Goal: Task Accomplishment & Management: Manage account settings

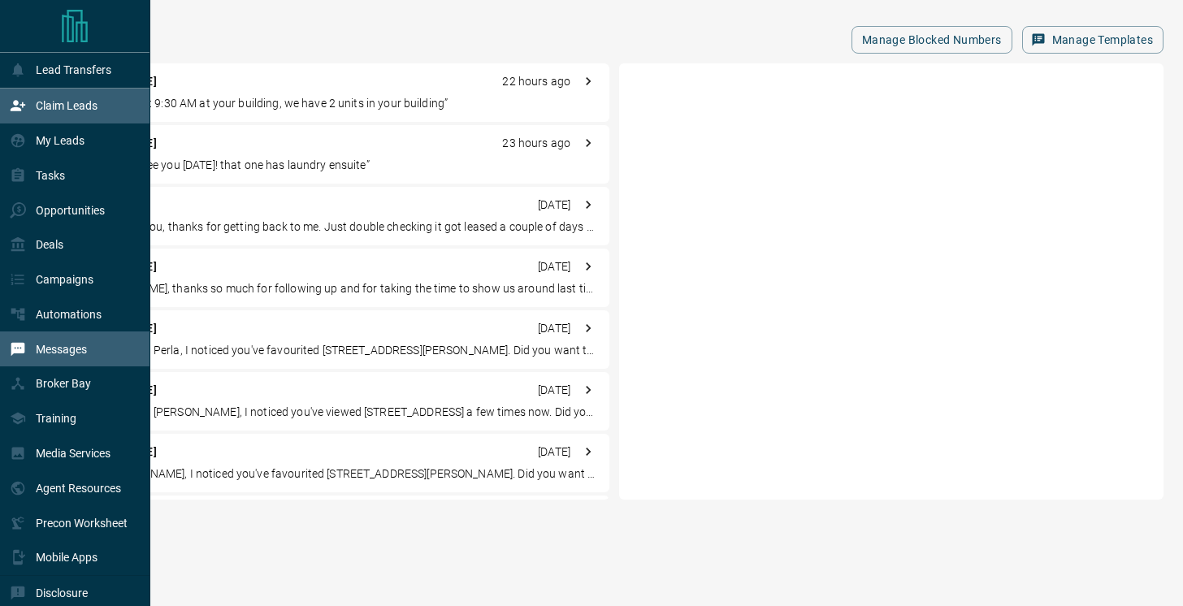
click at [32, 102] on div "Claim Leads" at bounding box center [54, 106] width 88 height 27
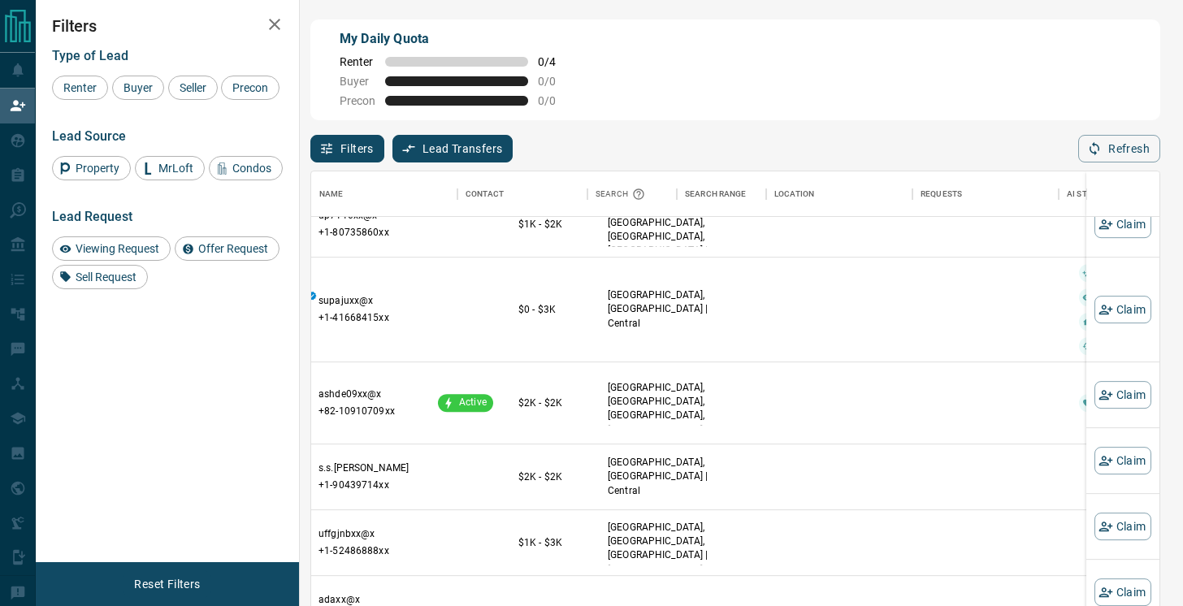
scroll to position [618, 0]
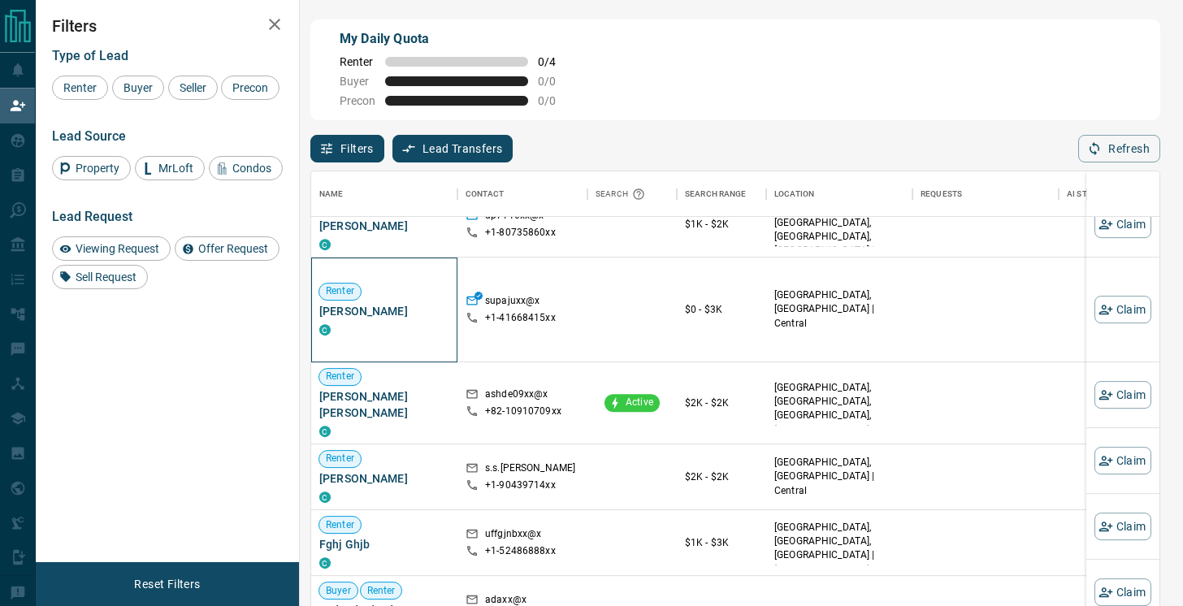
drag, startPoint x: 402, startPoint y: 323, endPoint x: 322, endPoint y: 305, distance: 82.4
click at [322, 305] on span "[PERSON_NAME]" at bounding box center [384, 311] width 130 height 16
copy span "[PERSON_NAME]"
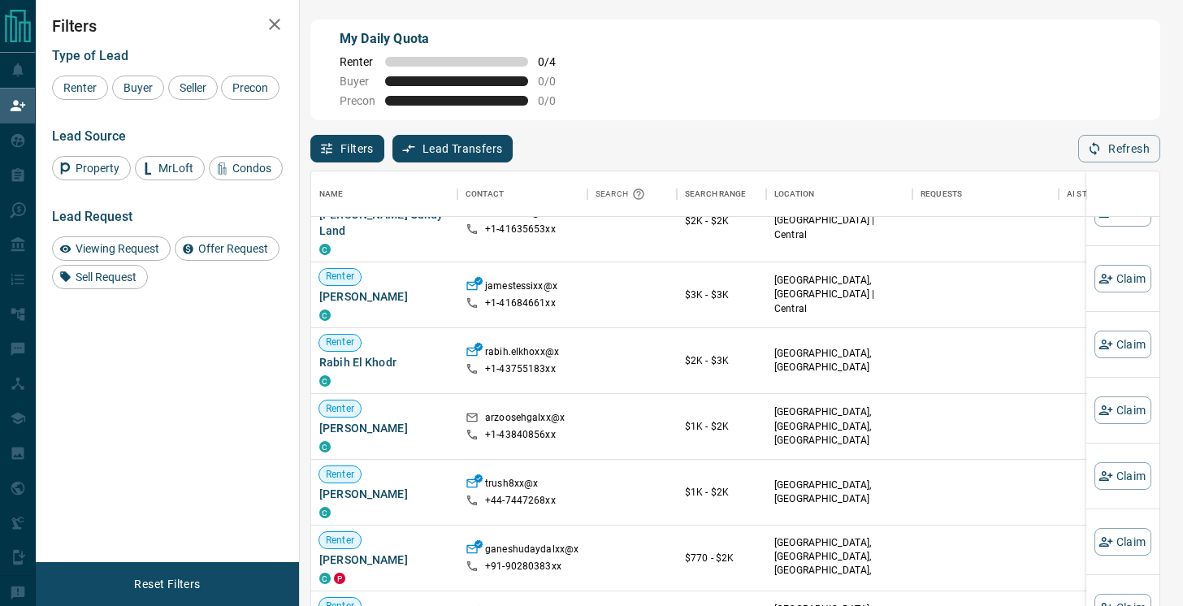
scroll to position [101, 0]
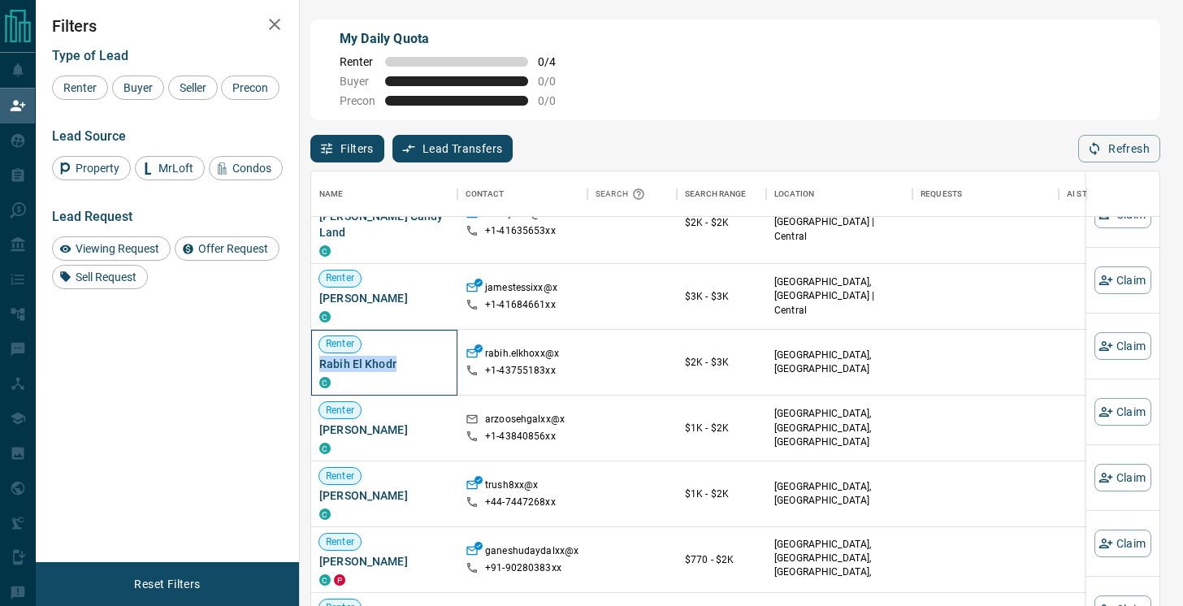
drag, startPoint x: 395, startPoint y: 350, endPoint x: 319, endPoint y: 353, distance: 75.6
click at [319, 356] on span "Rabih El Khodr" at bounding box center [384, 364] width 130 height 16
copy span "Rabih El Khodr"
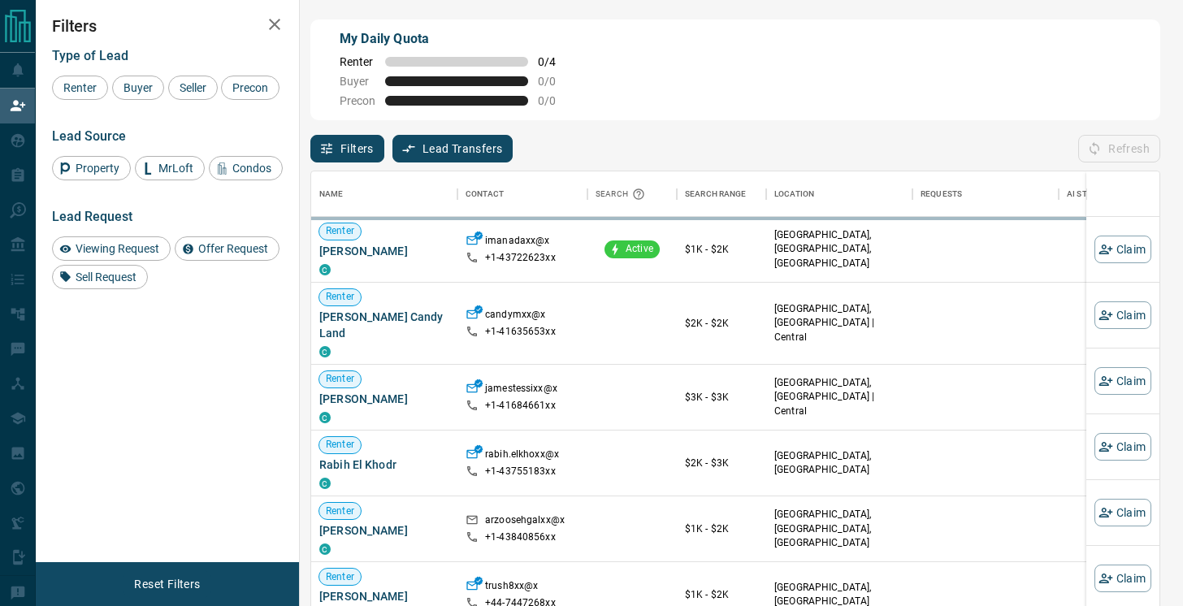
scroll to position [458, 848]
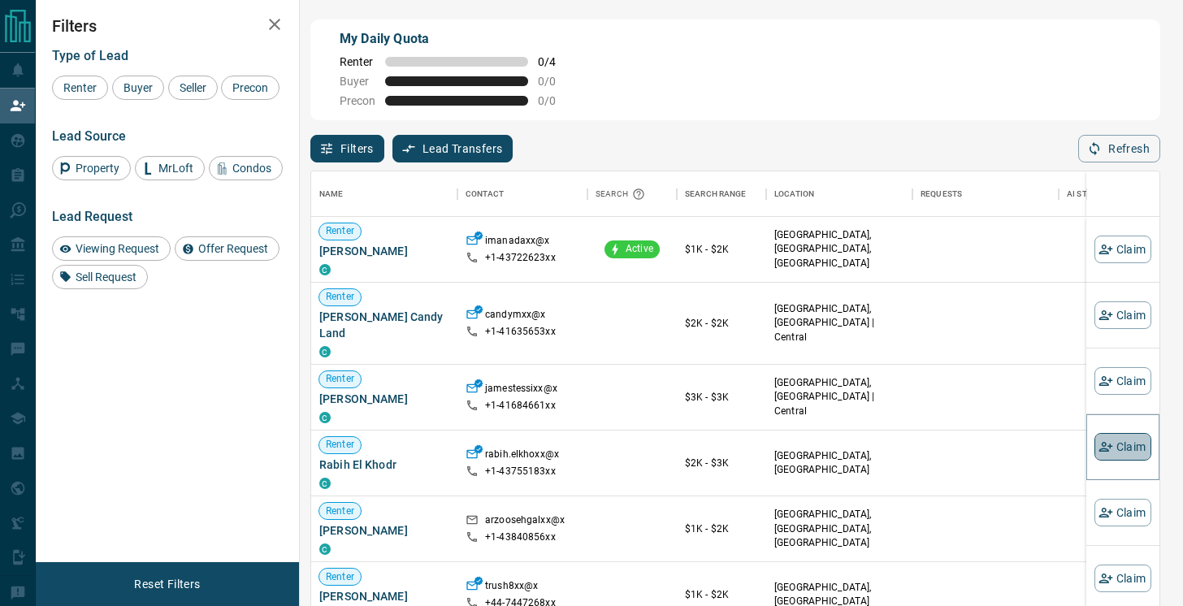
click at [1137, 445] on button "Claim" at bounding box center [1123, 447] width 57 height 28
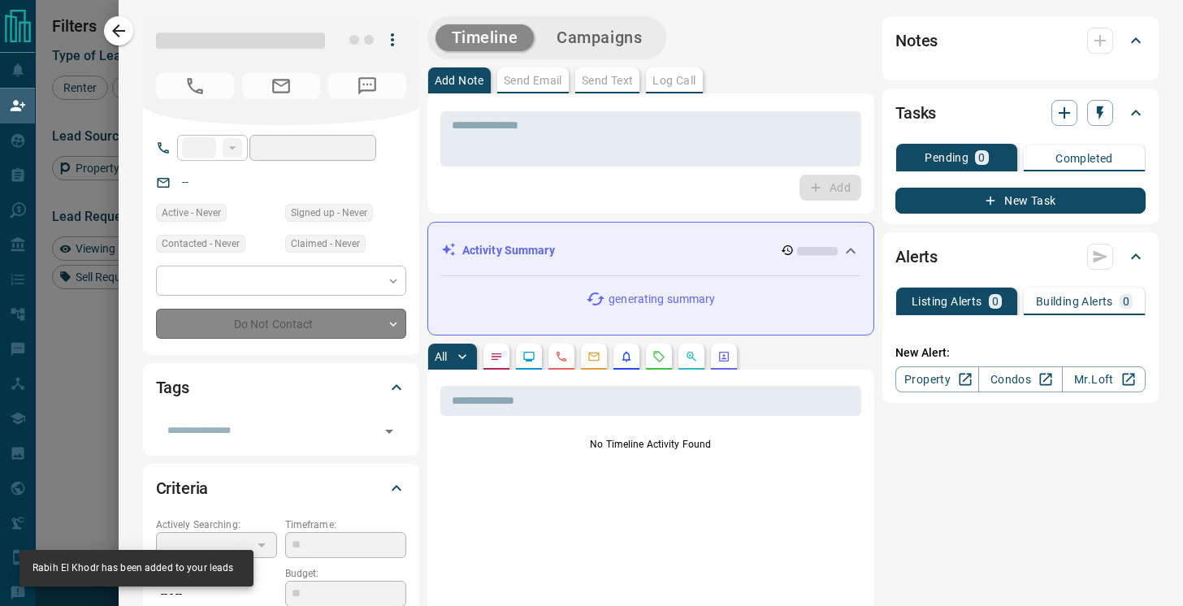
type input "**"
type input "**********"
type input "**"
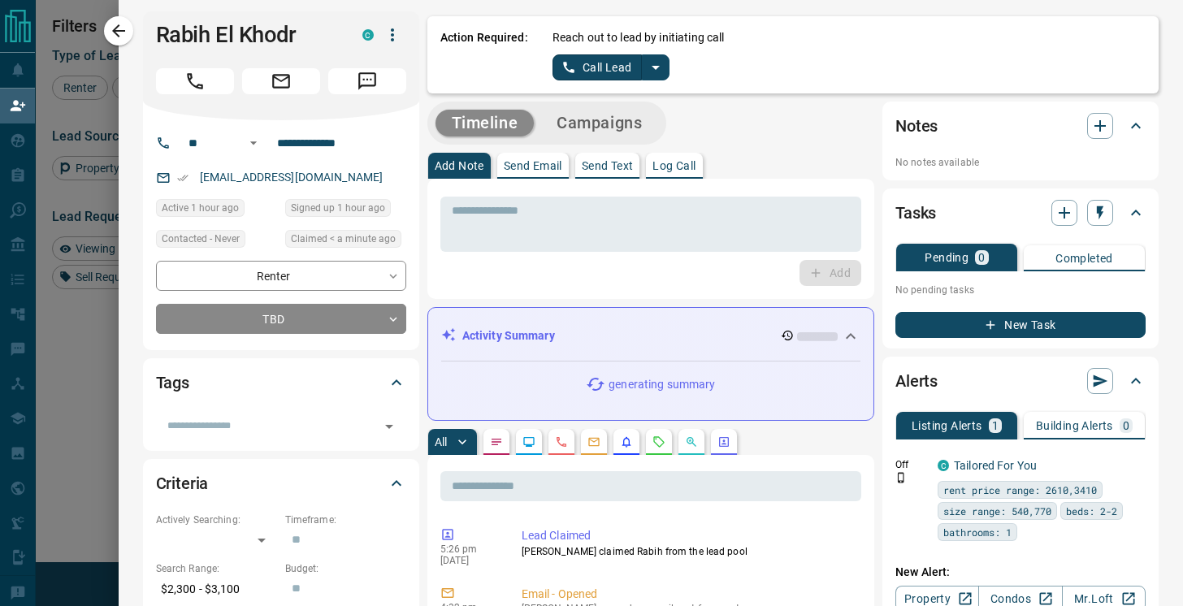
scroll to position [0, 0]
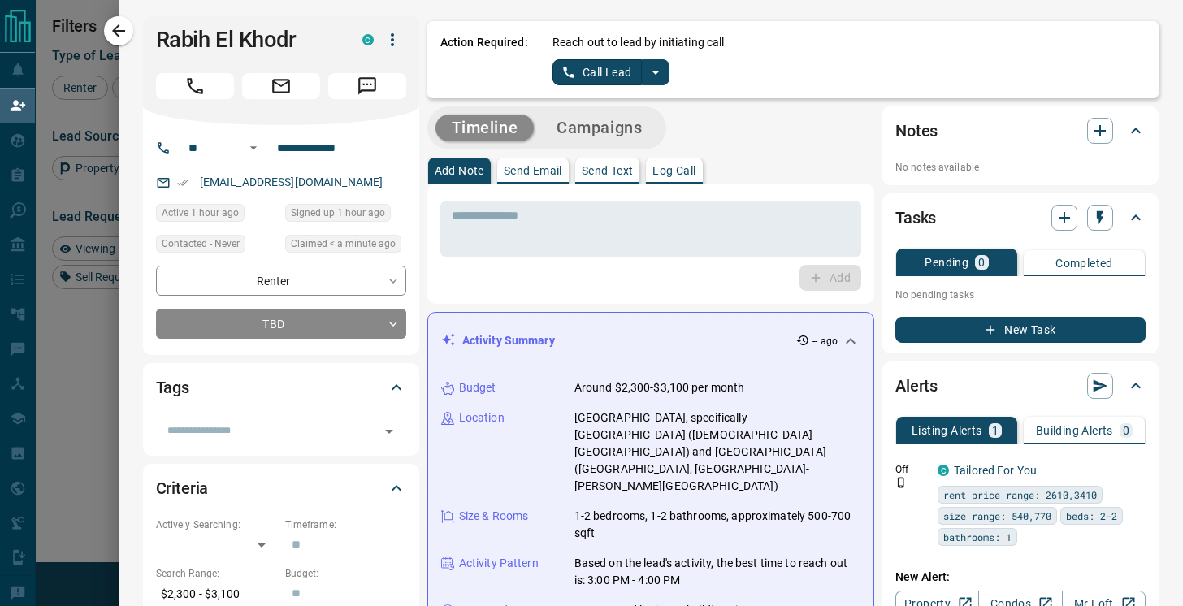
click at [604, 76] on button "Call Lead" at bounding box center [598, 72] width 90 height 26
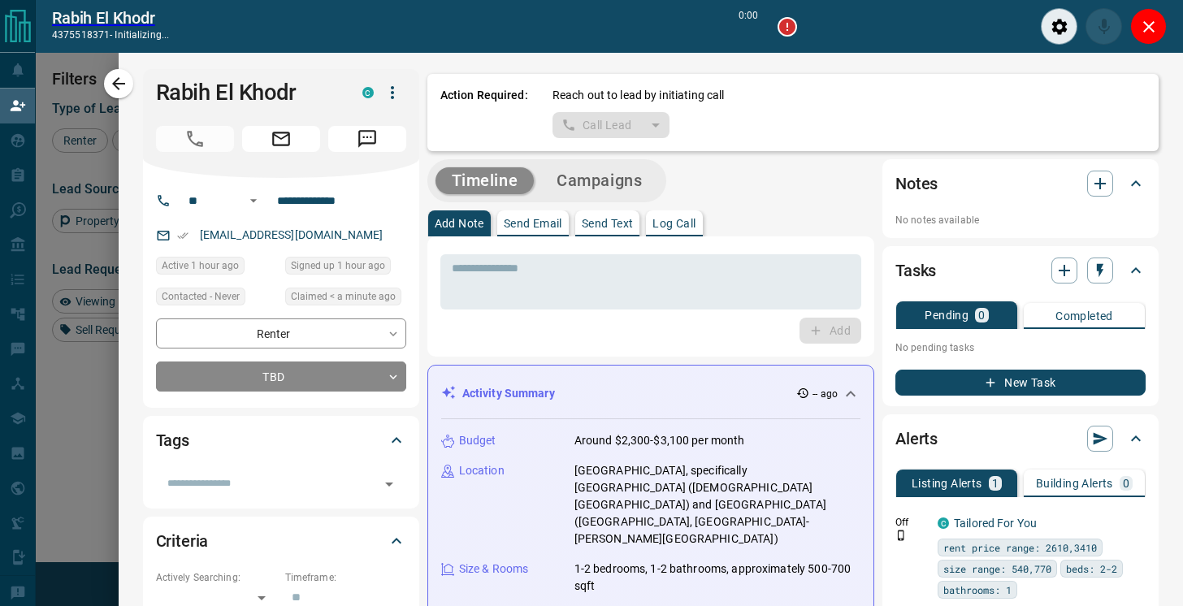
scroll to position [418, 848]
type input "*******"
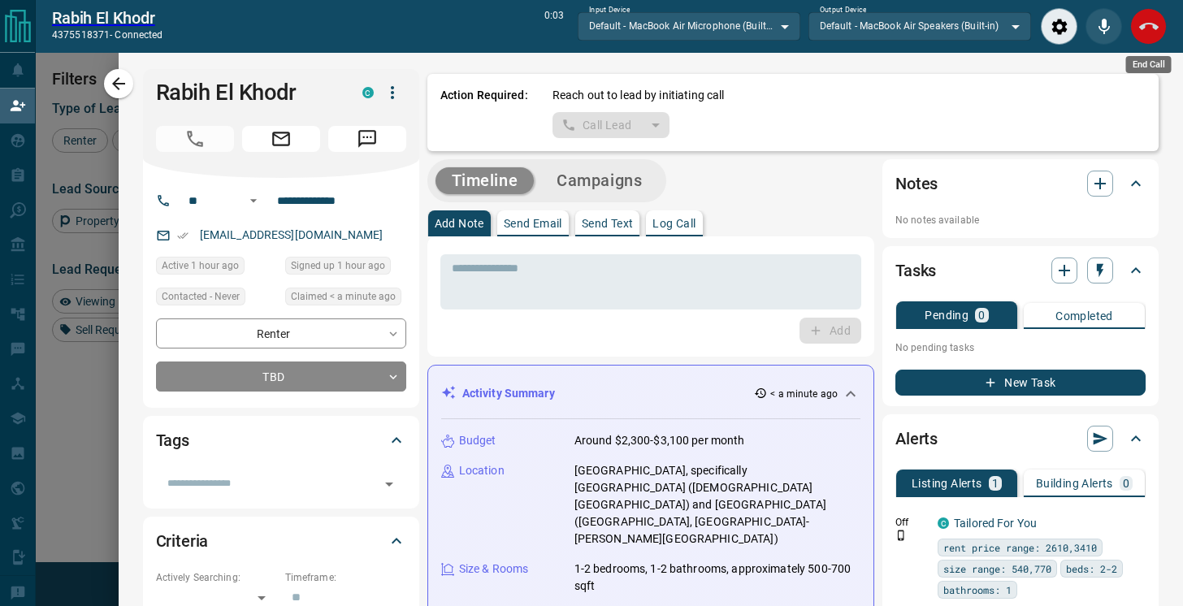
click at [1148, 30] on icon "End Call" at bounding box center [1149, 27] width 20 height 20
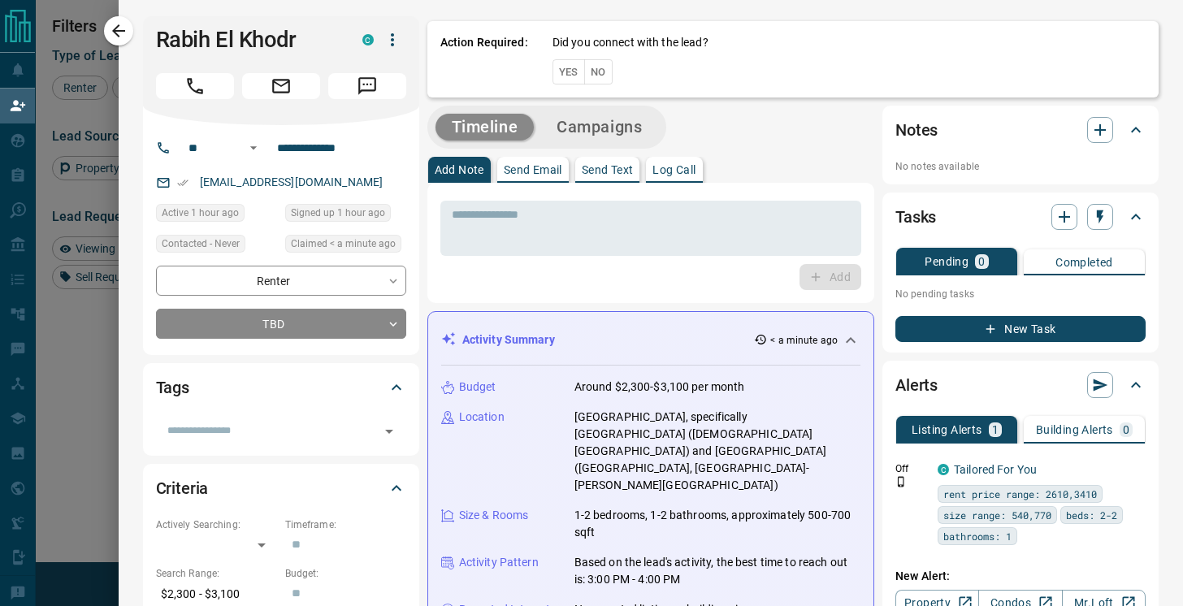
scroll to position [458, 848]
click at [601, 68] on button "No" at bounding box center [598, 71] width 28 height 25
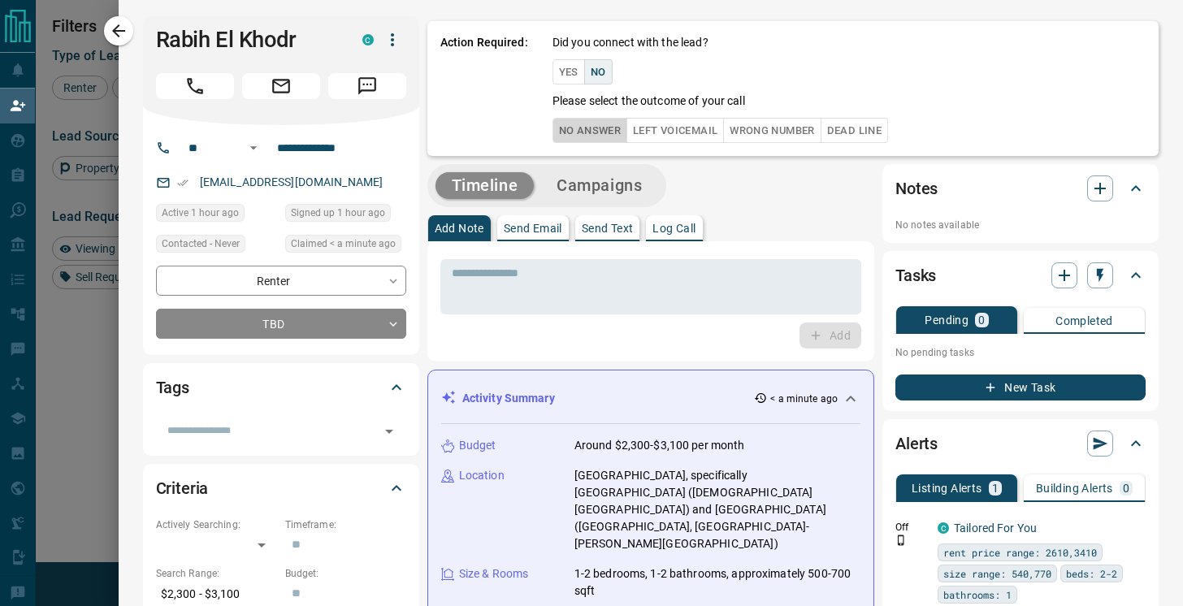
click at [608, 130] on button "No Answer" at bounding box center [590, 130] width 75 height 25
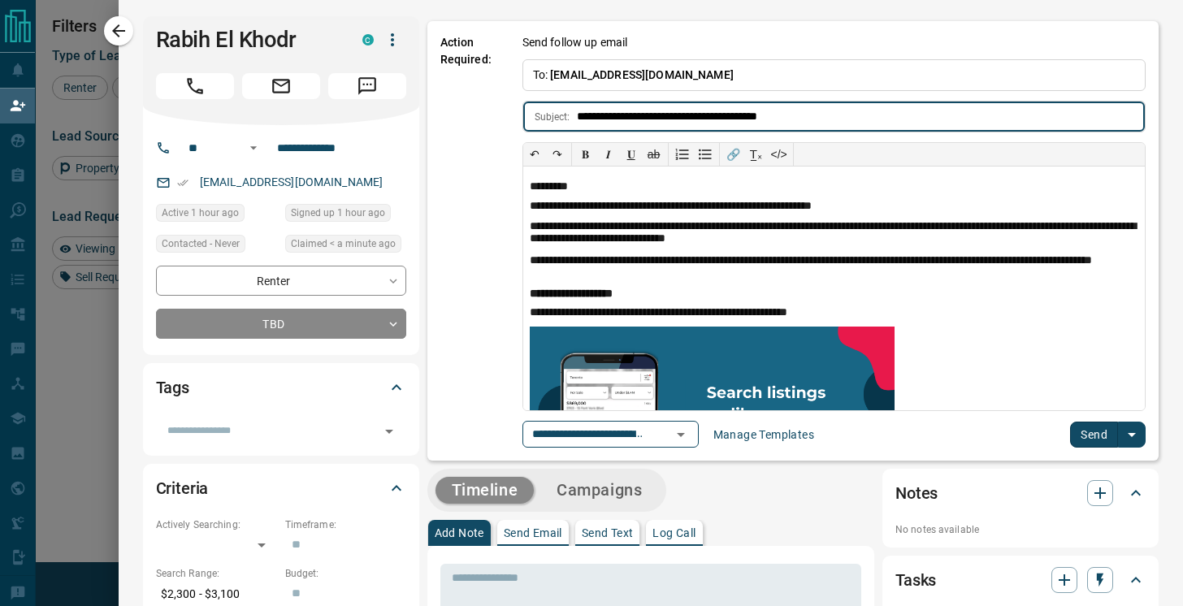
click at [1086, 442] on button "Send" at bounding box center [1094, 435] width 48 height 26
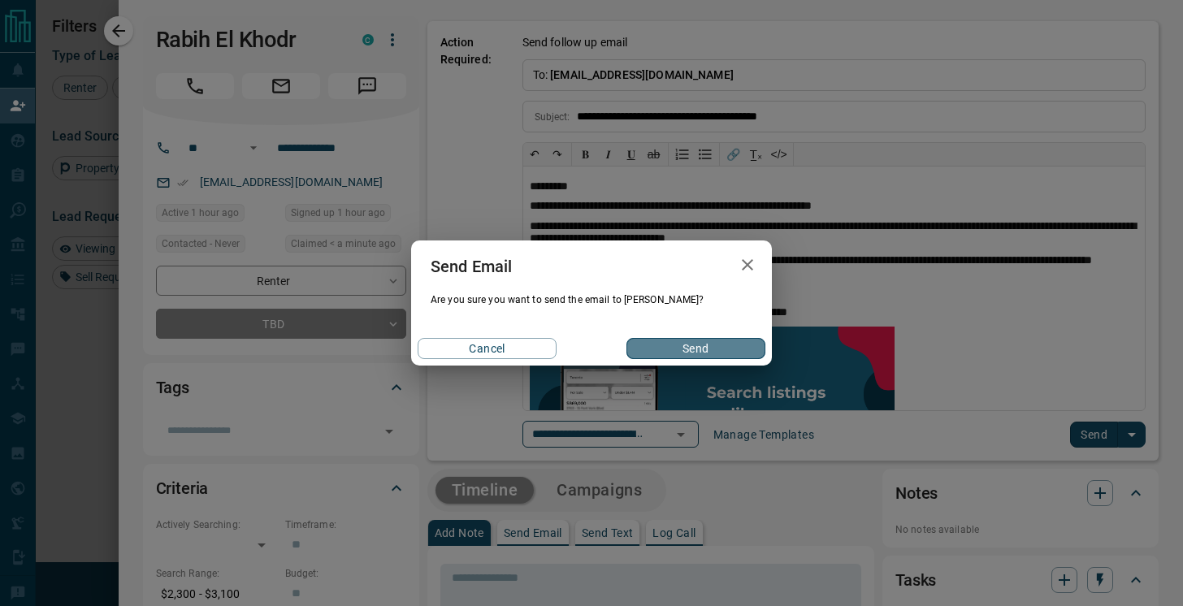
click at [717, 350] on button "Send" at bounding box center [696, 348] width 139 height 21
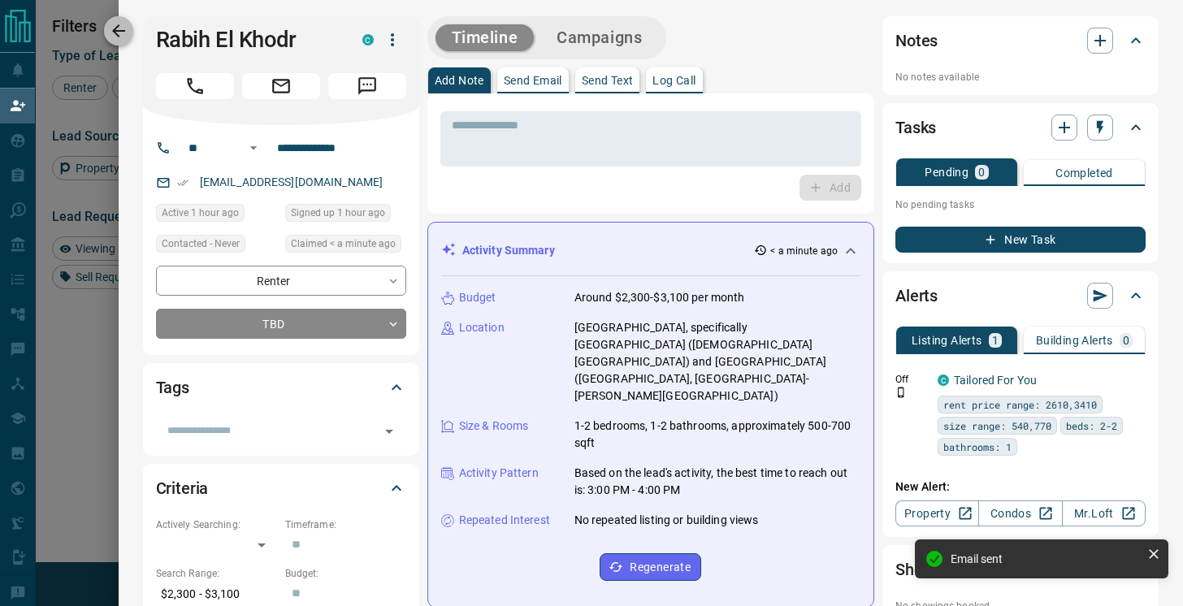
click at [118, 24] on icon "button" at bounding box center [119, 31] width 20 height 20
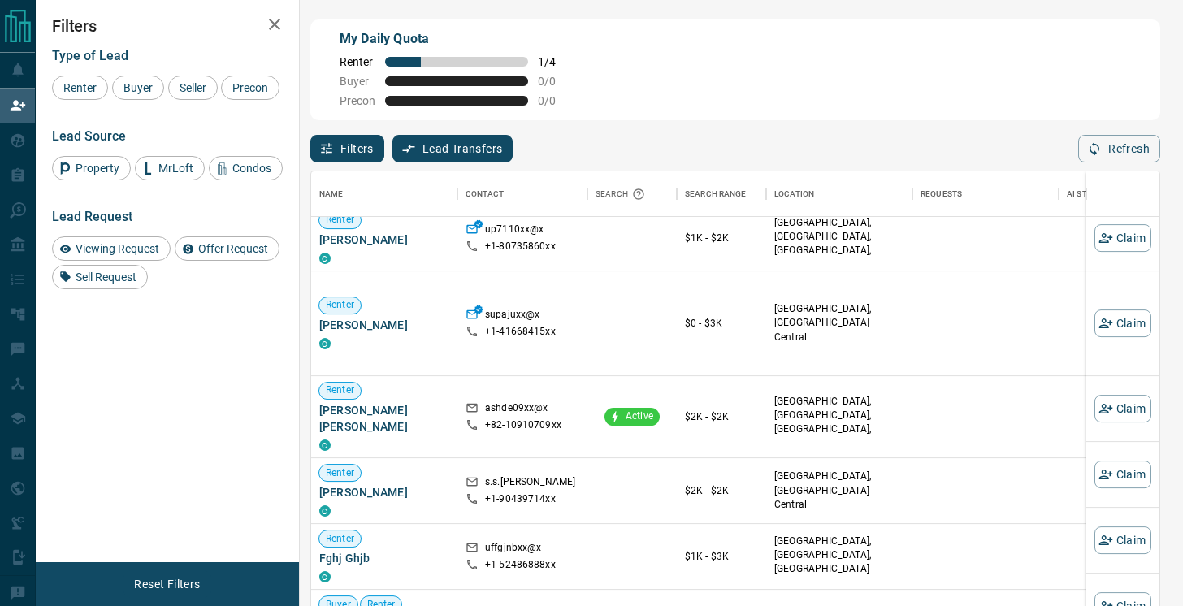
scroll to position [608, 0]
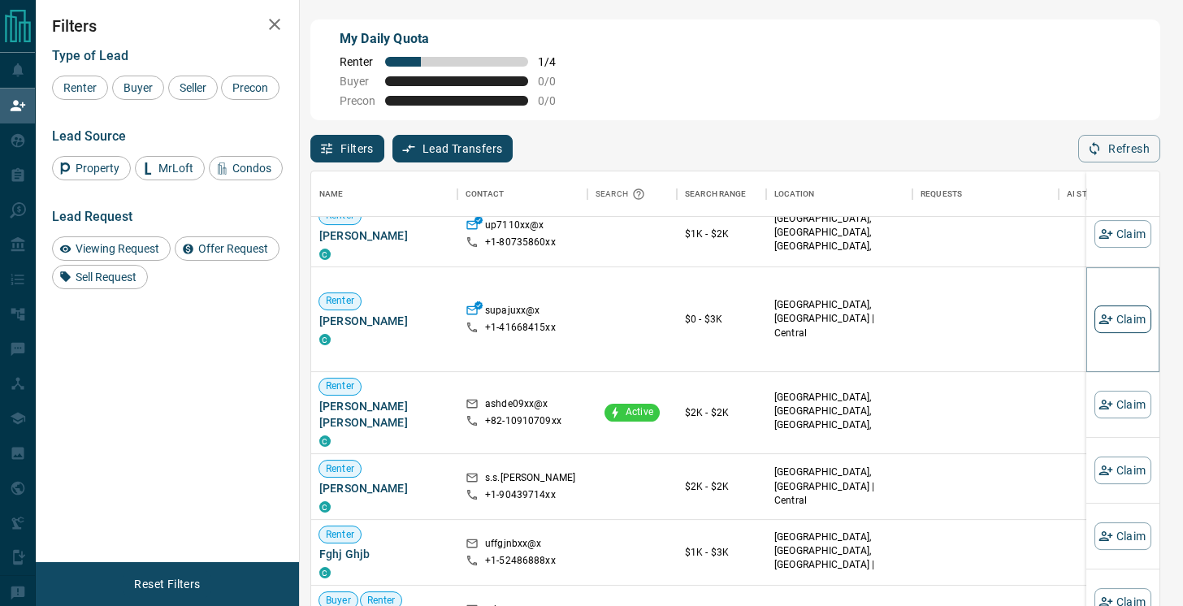
click at [1121, 319] on button "Claim" at bounding box center [1123, 320] width 57 height 28
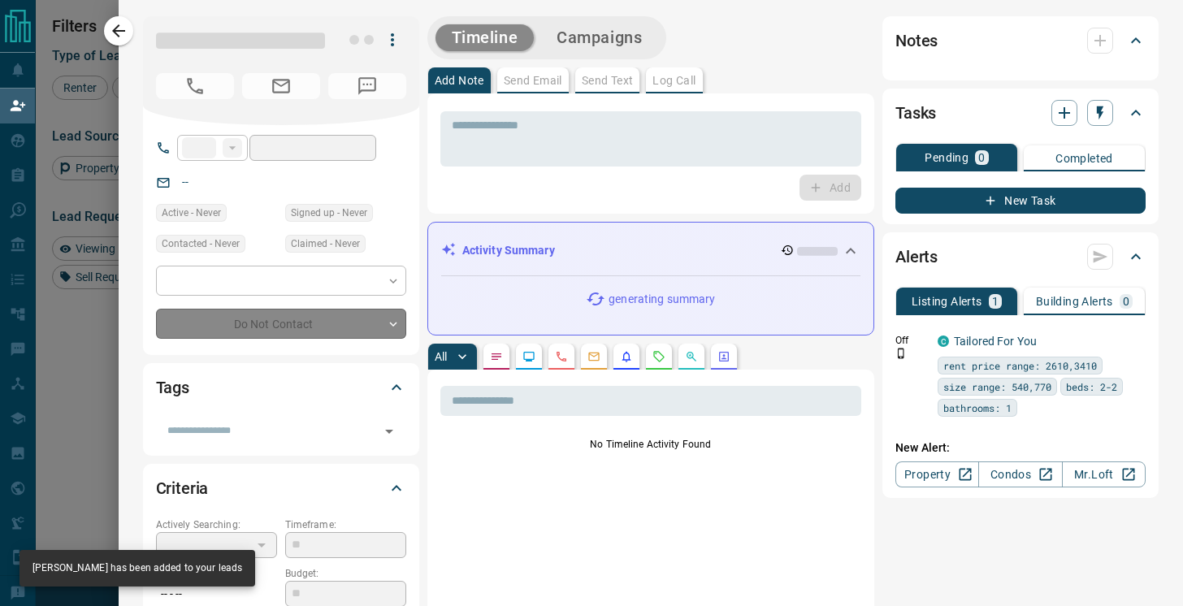
type input "**"
type input "**********"
type input "**"
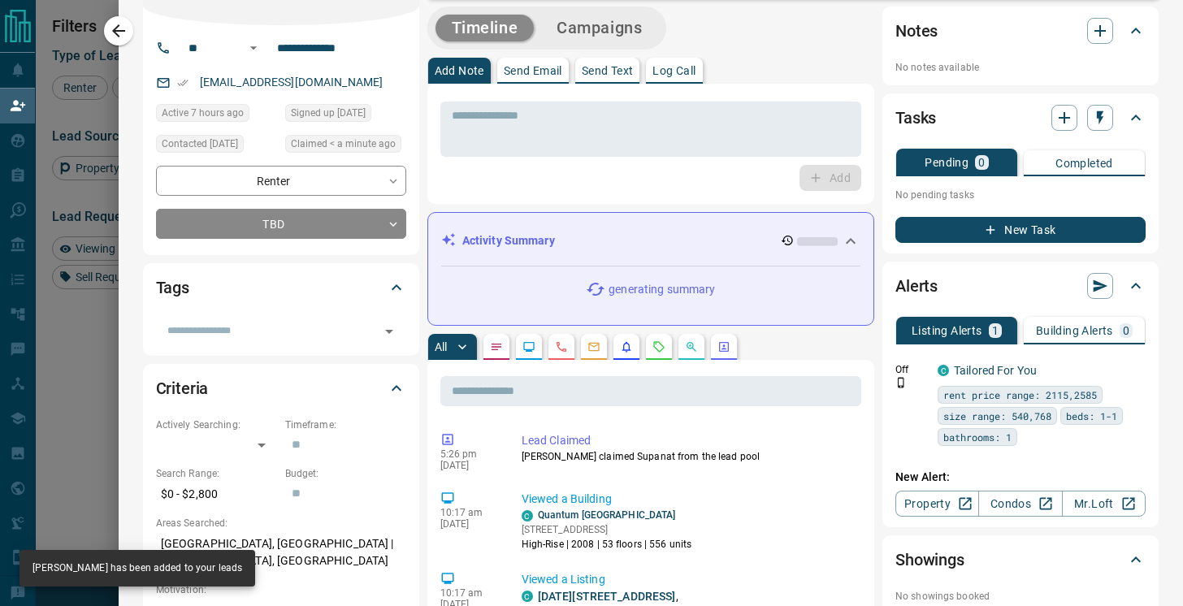
scroll to position [105, 0]
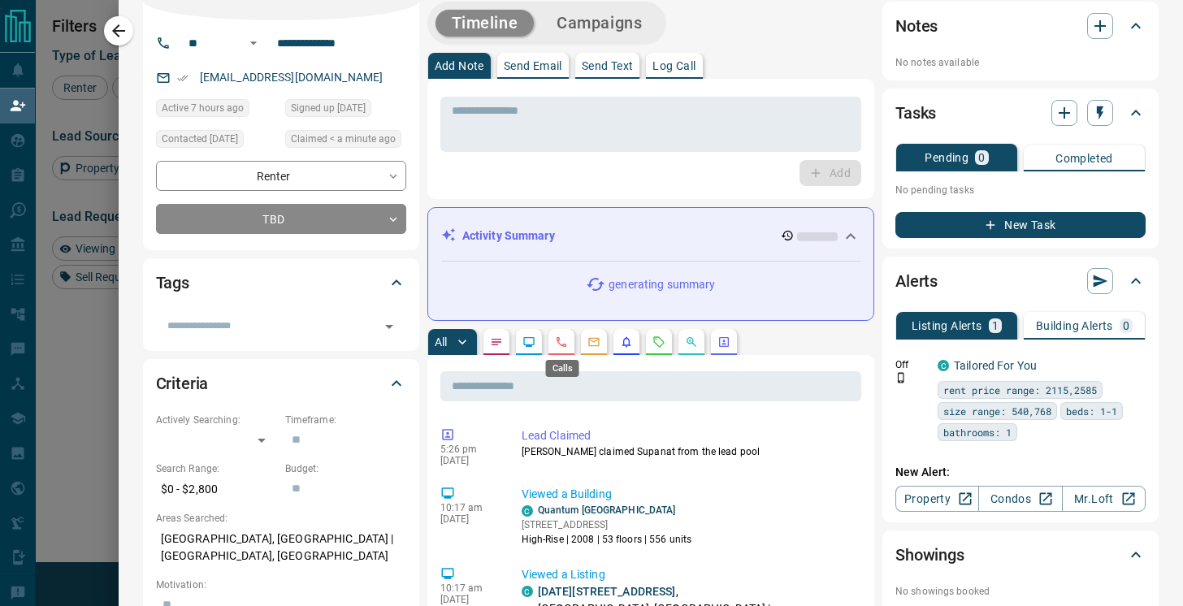
click at [566, 340] on icon "Calls" at bounding box center [561, 342] width 13 height 13
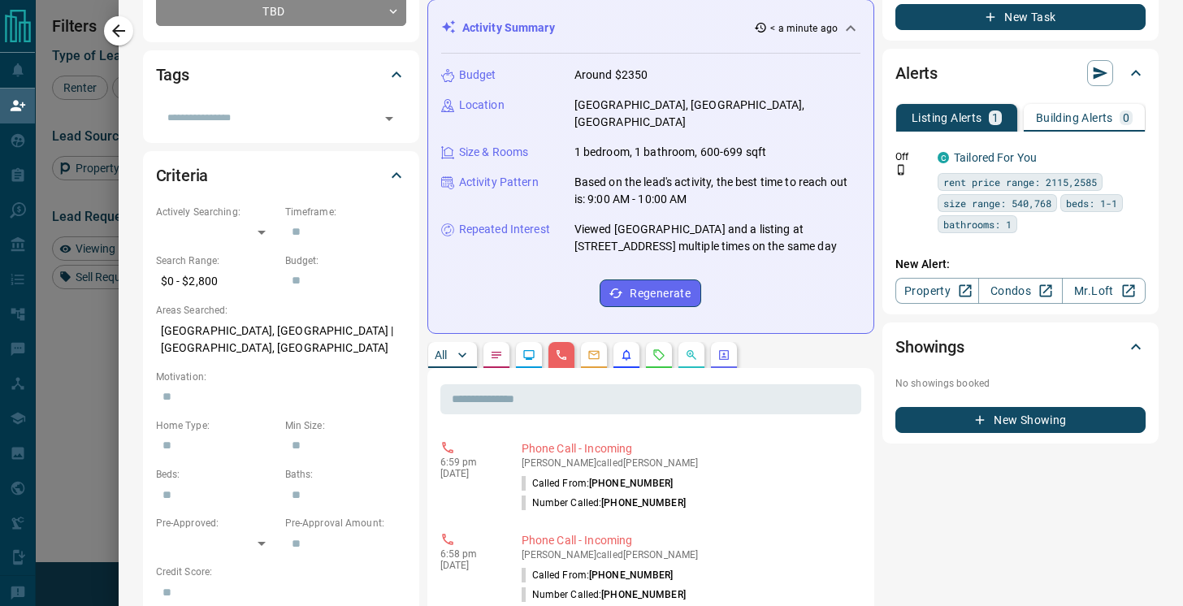
scroll to position [236, 0]
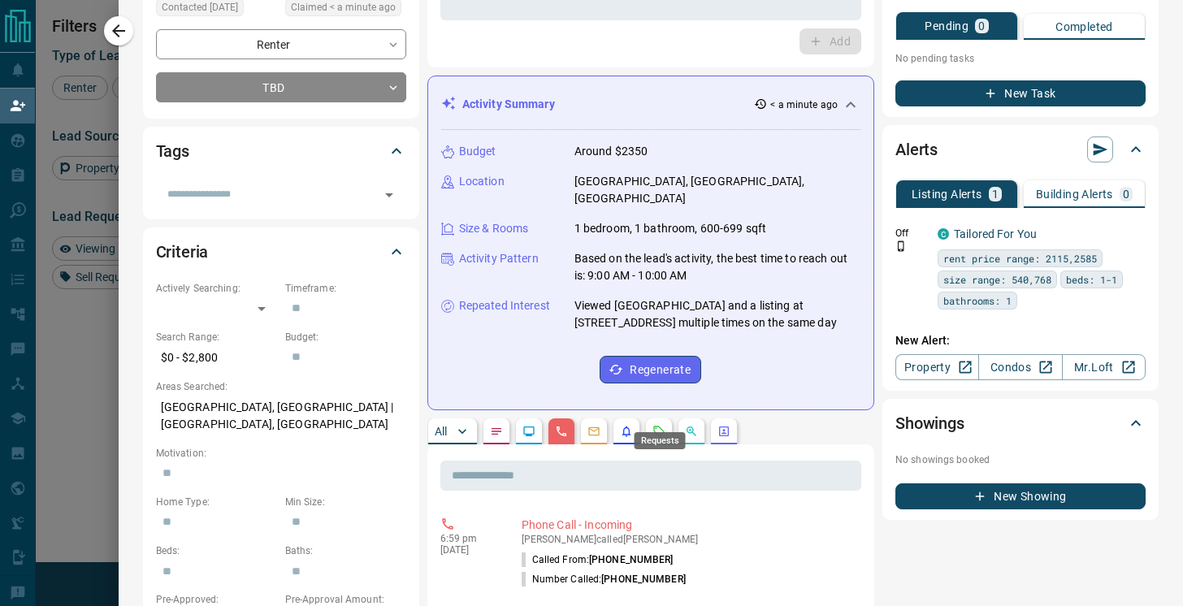
click at [663, 426] on icon "Requests" at bounding box center [658, 431] width 11 height 11
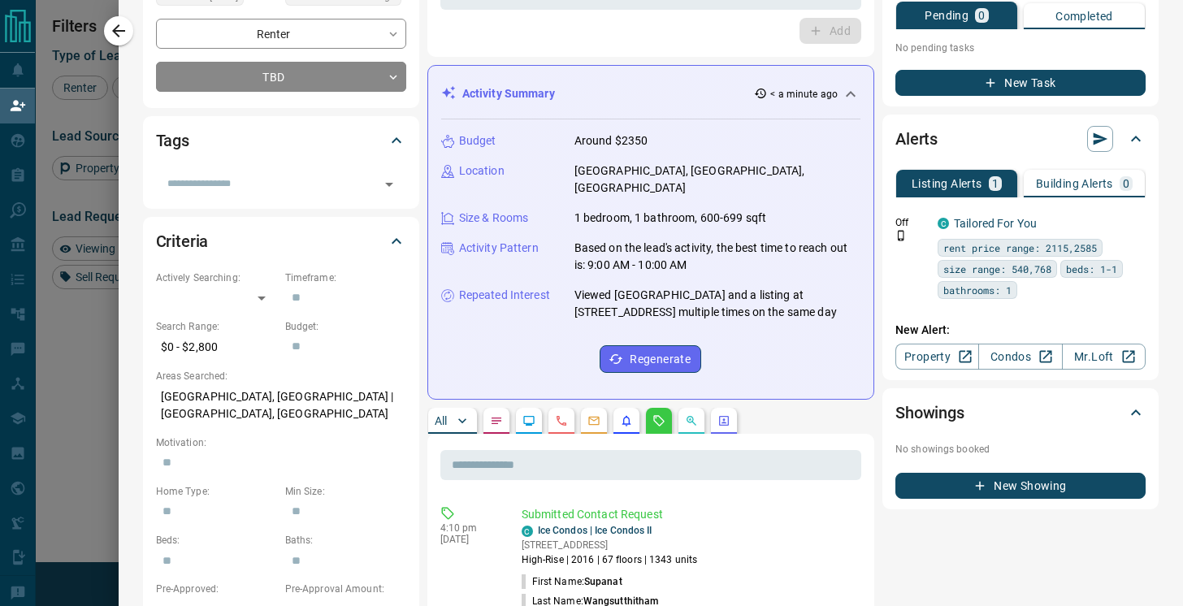
scroll to position [0, 0]
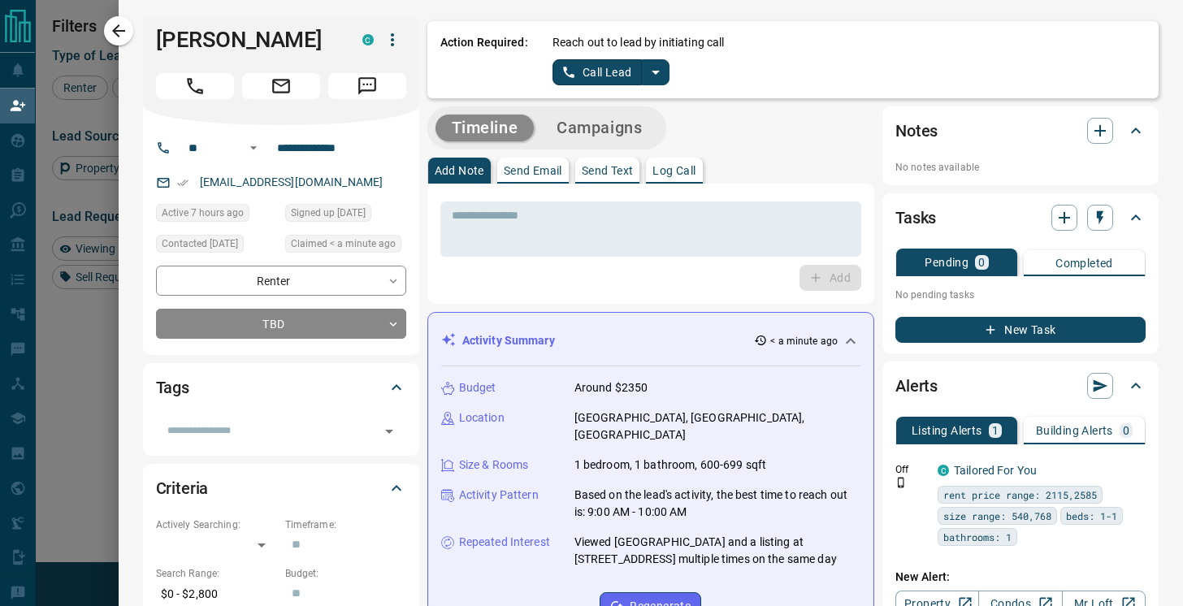
click at [605, 73] on button "Call Lead" at bounding box center [598, 72] width 90 height 26
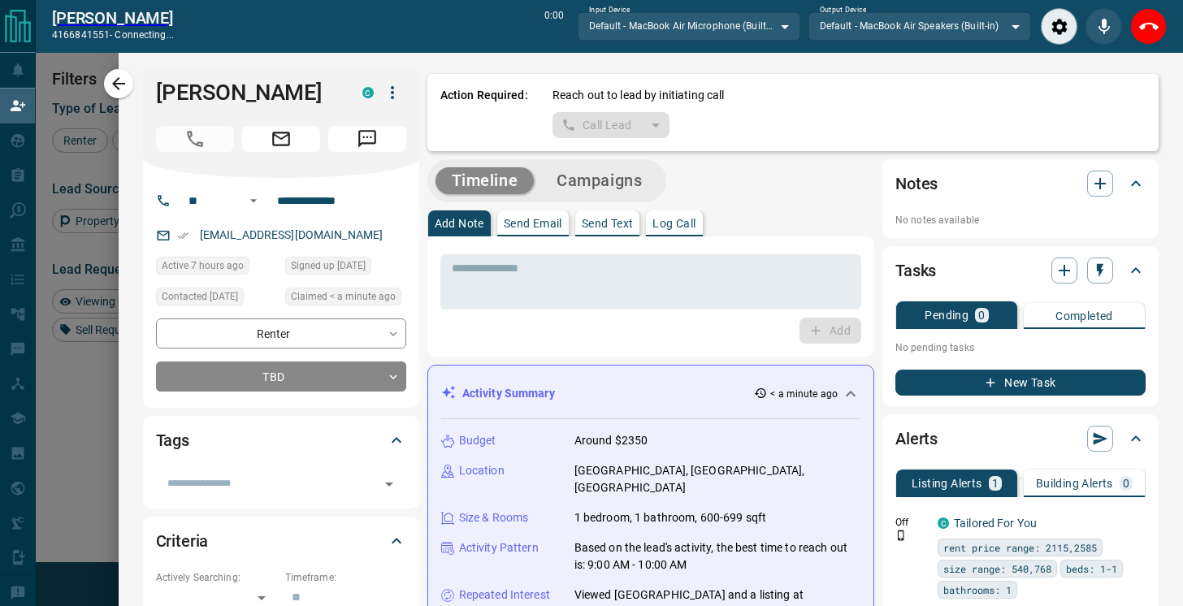
scroll to position [418, 848]
click at [1156, 30] on icon "End Call" at bounding box center [1149, 27] width 20 height 20
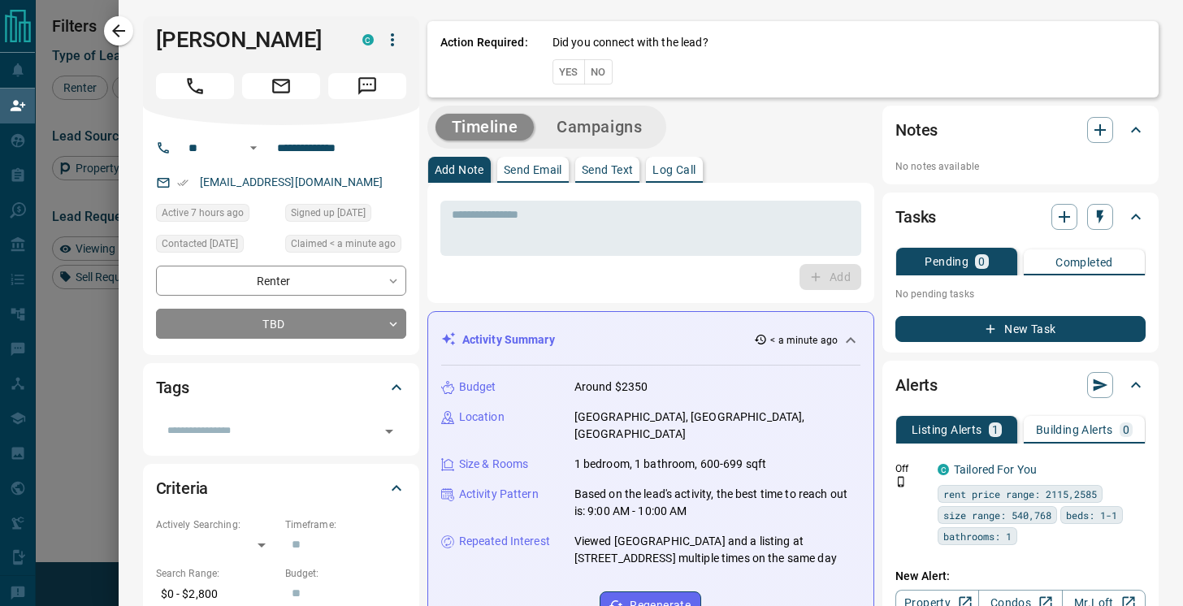
scroll to position [458, 848]
click at [596, 72] on button "No" at bounding box center [598, 71] width 28 height 25
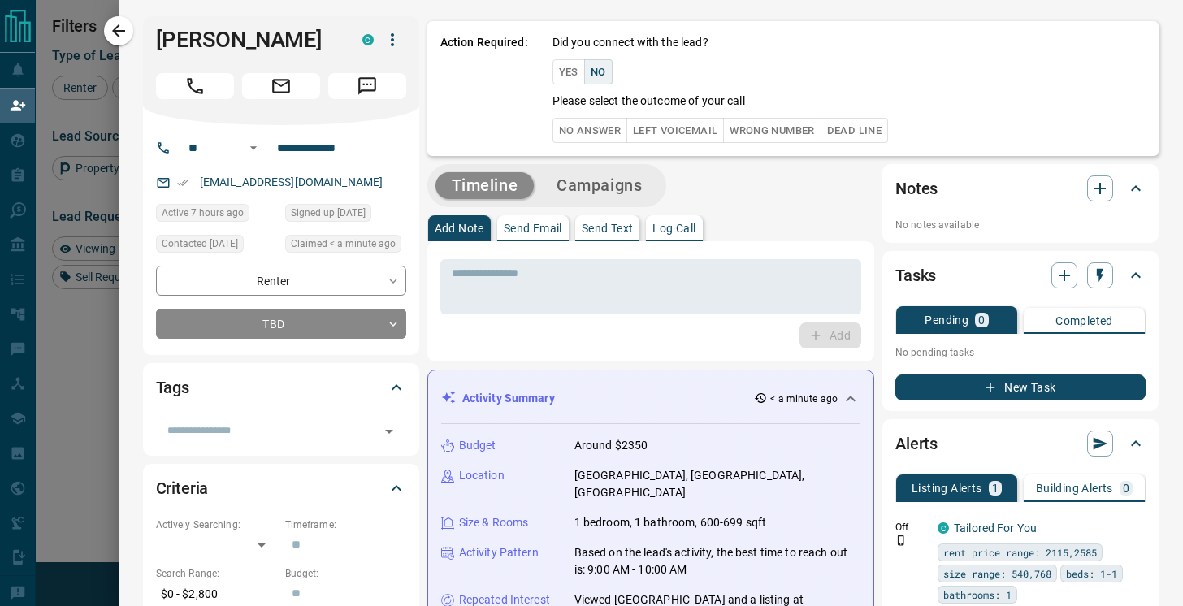
click at [597, 130] on button "No Answer" at bounding box center [590, 130] width 75 height 25
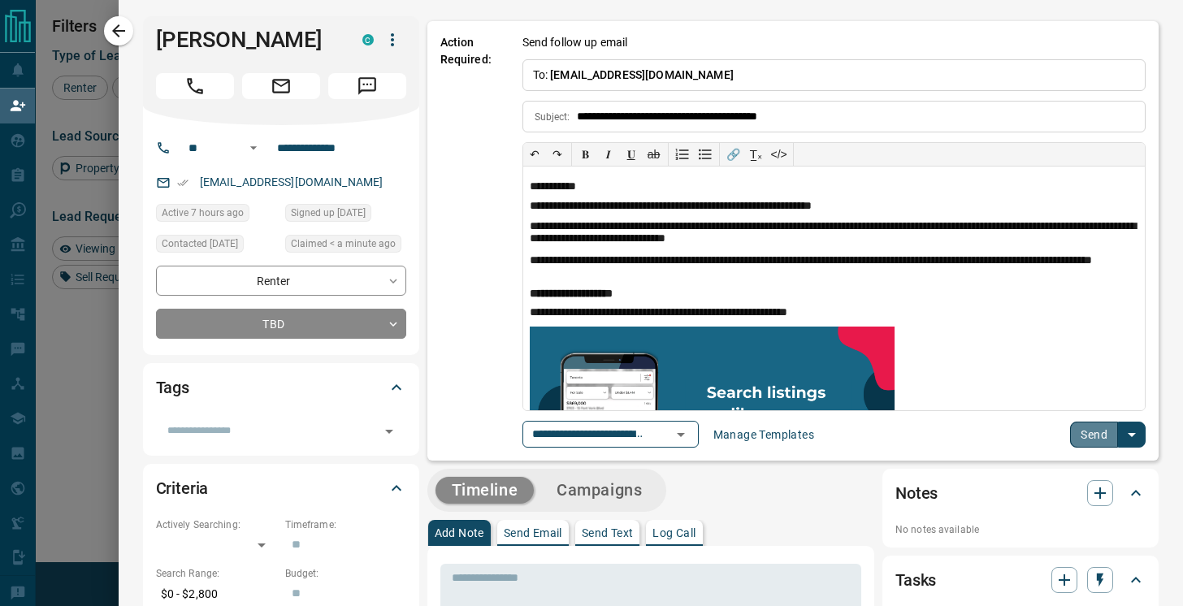
click at [1097, 431] on button "Send" at bounding box center [1094, 435] width 48 height 26
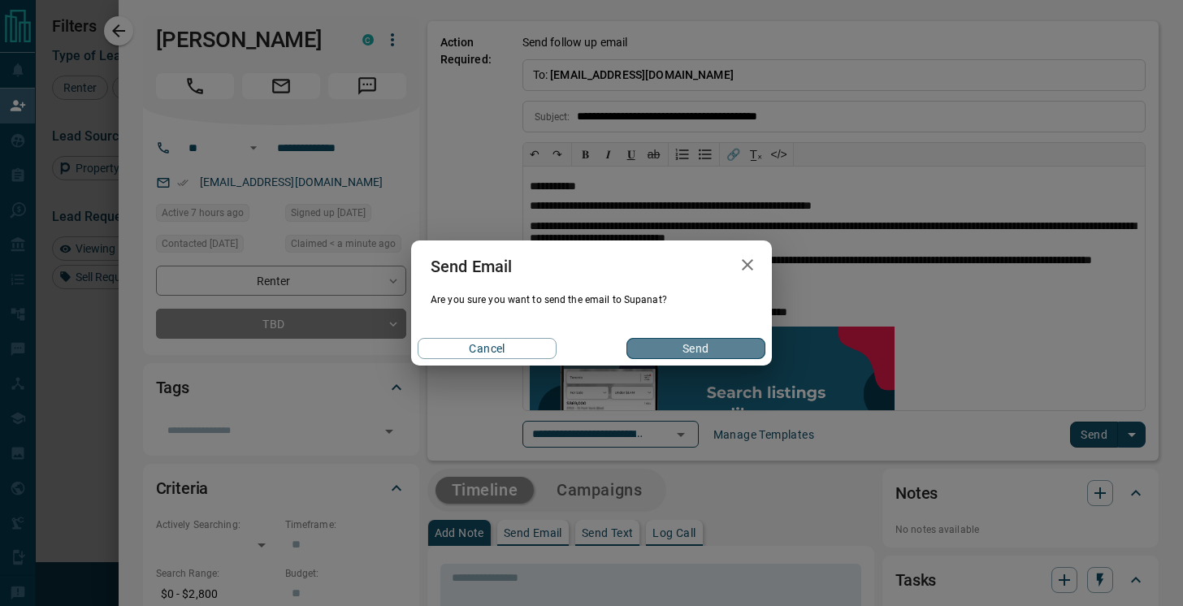
click at [698, 345] on button "Send" at bounding box center [696, 348] width 139 height 21
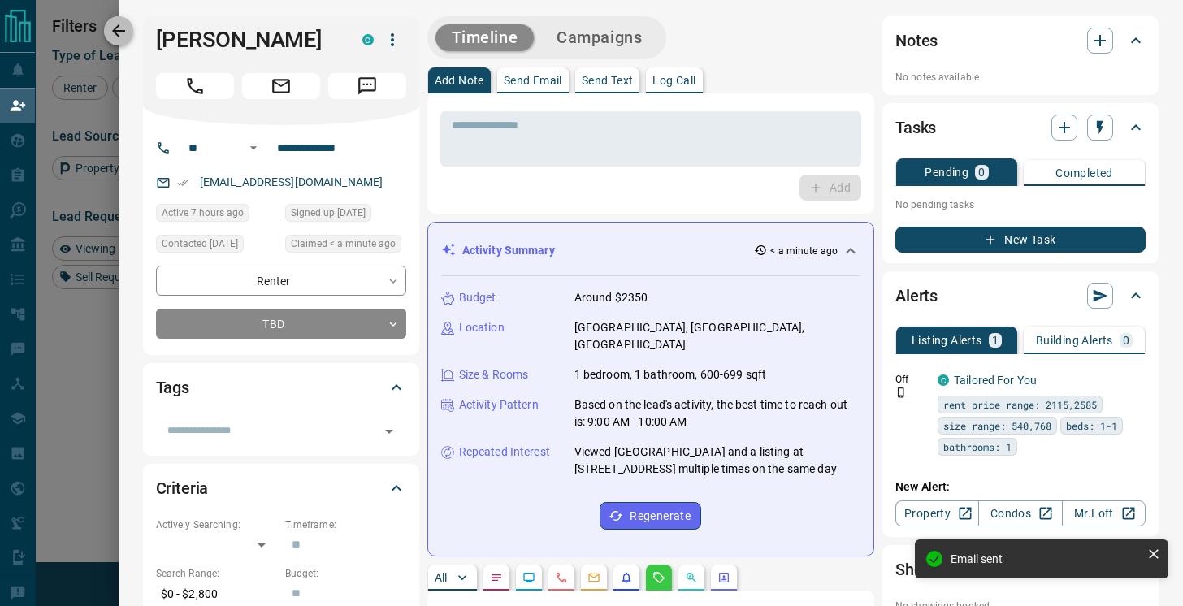
click at [119, 28] on icon "button" at bounding box center [119, 31] width 20 height 20
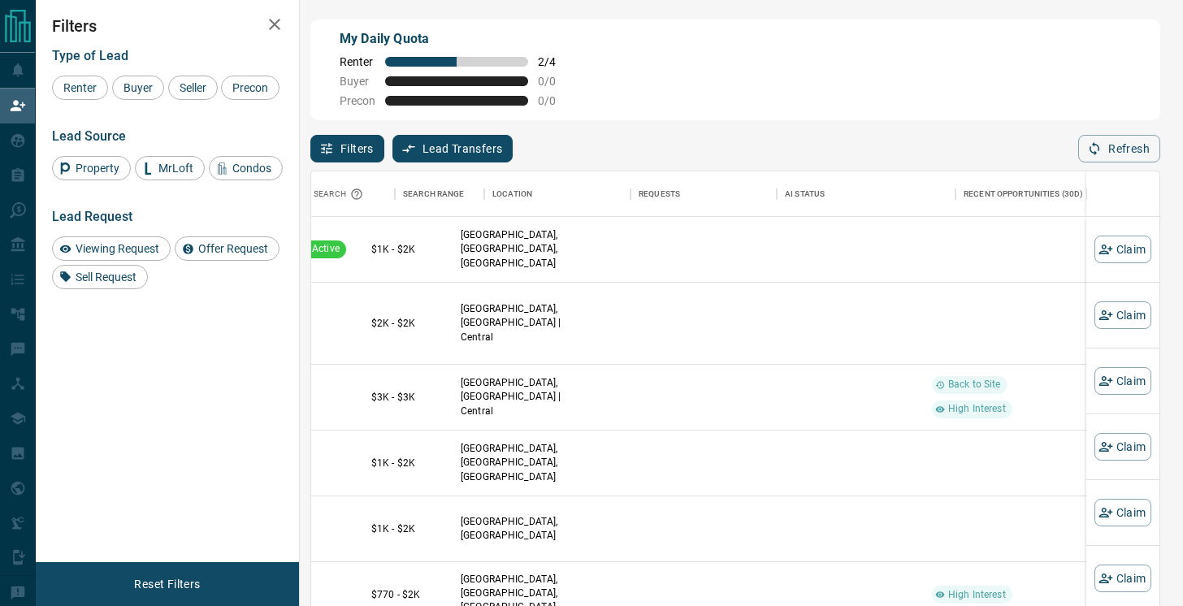
scroll to position [0, 0]
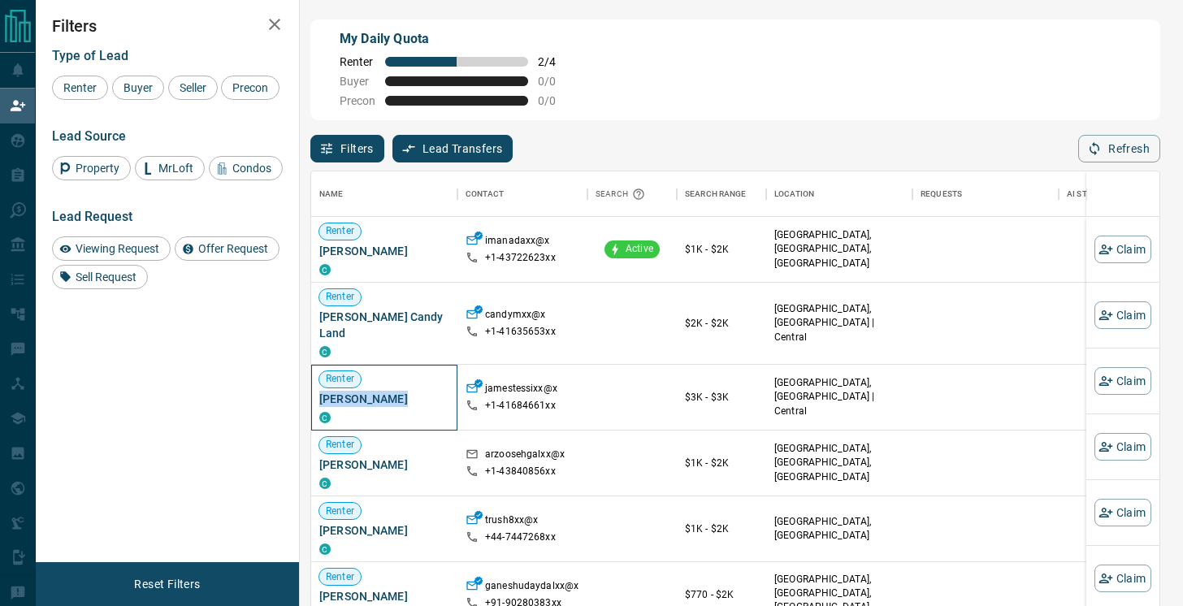
drag, startPoint x: 393, startPoint y: 384, endPoint x: 322, endPoint y: 384, distance: 71.5
click at [322, 391] on span "[PERSON_NAME]" at bounding box center [384, 399] width 130 height 16
copy span "[PERSON_NAME]"
click at [1119, 382] on button "Claim" at bounding box center [1123, 381] width 57 height 28
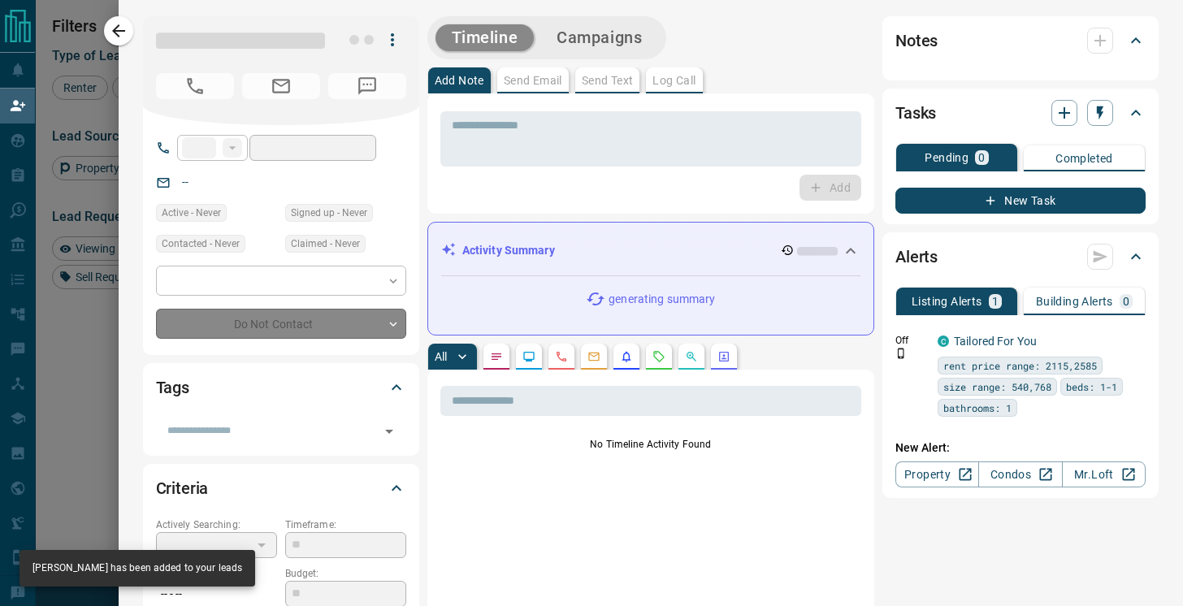
type input "**"
type input "**********"
type input "**"
type input "*"
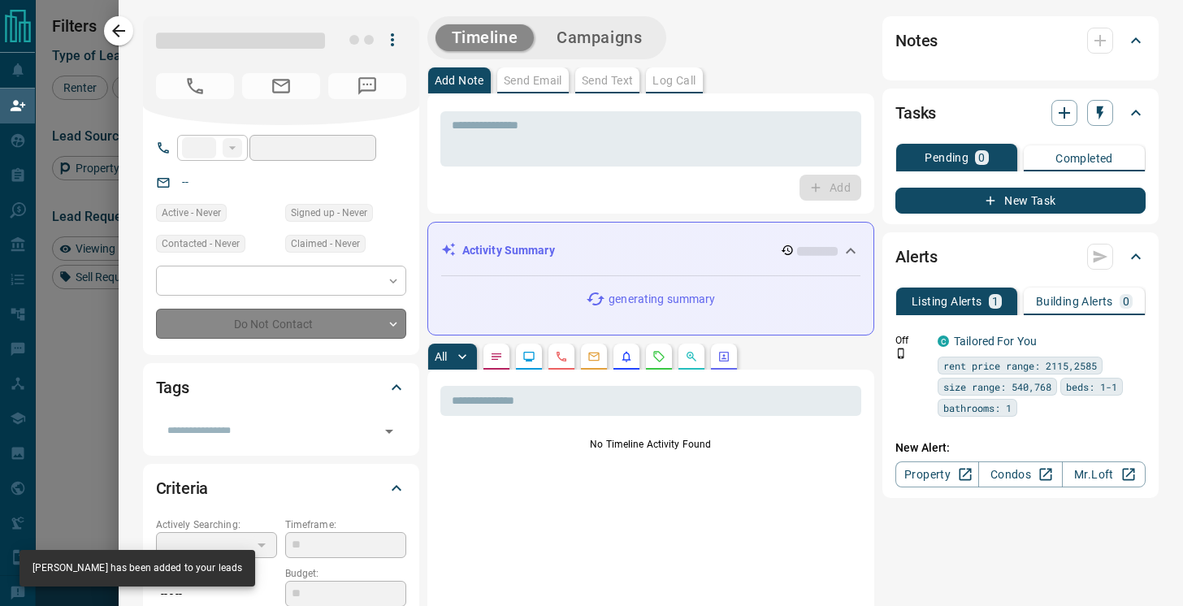
type input "*********"
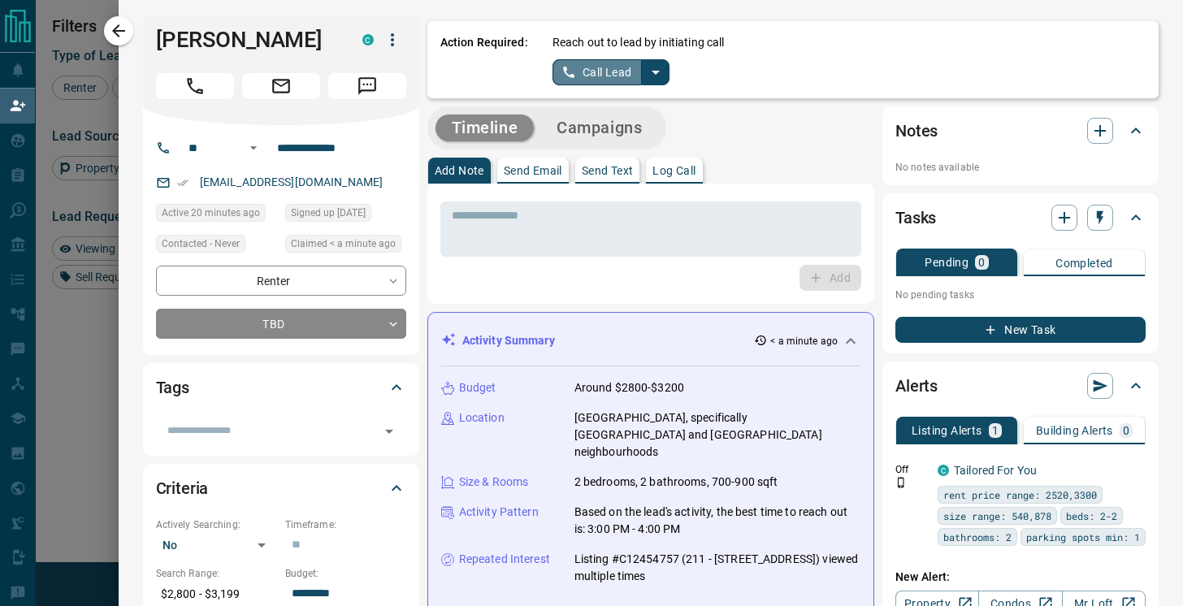
click at [622, 68] on button "Call Lead" at bounding box center [598, 72] width 90 height 26
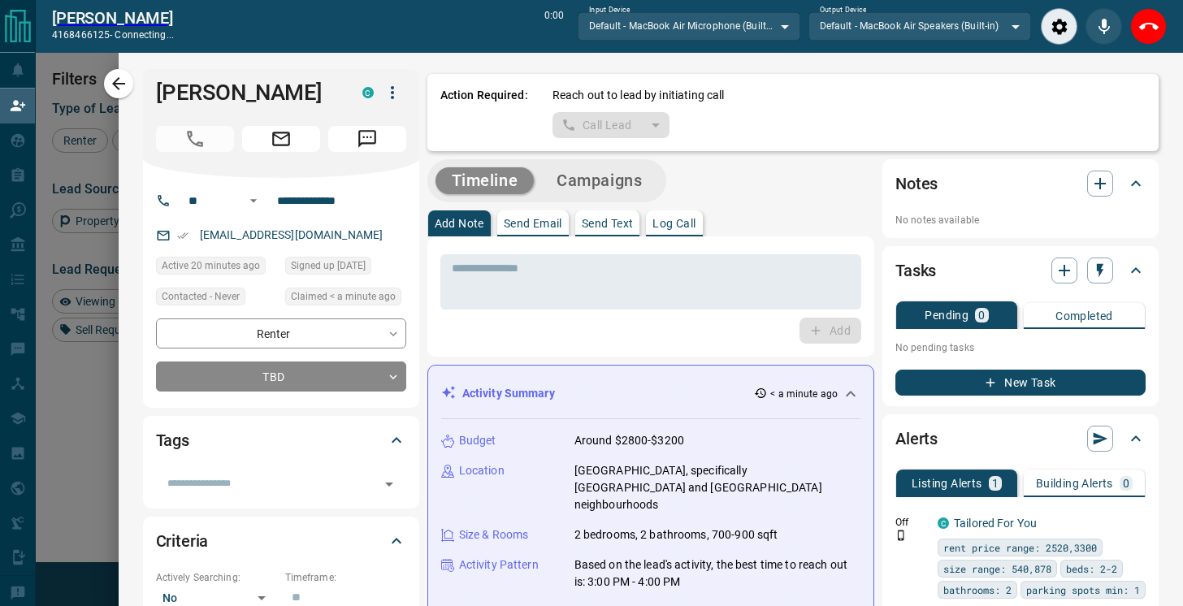
scroll to position [418, 848]
click at [1149, 24] on icon "End Call" at bounding box center [1149, 27] width 20 height 20
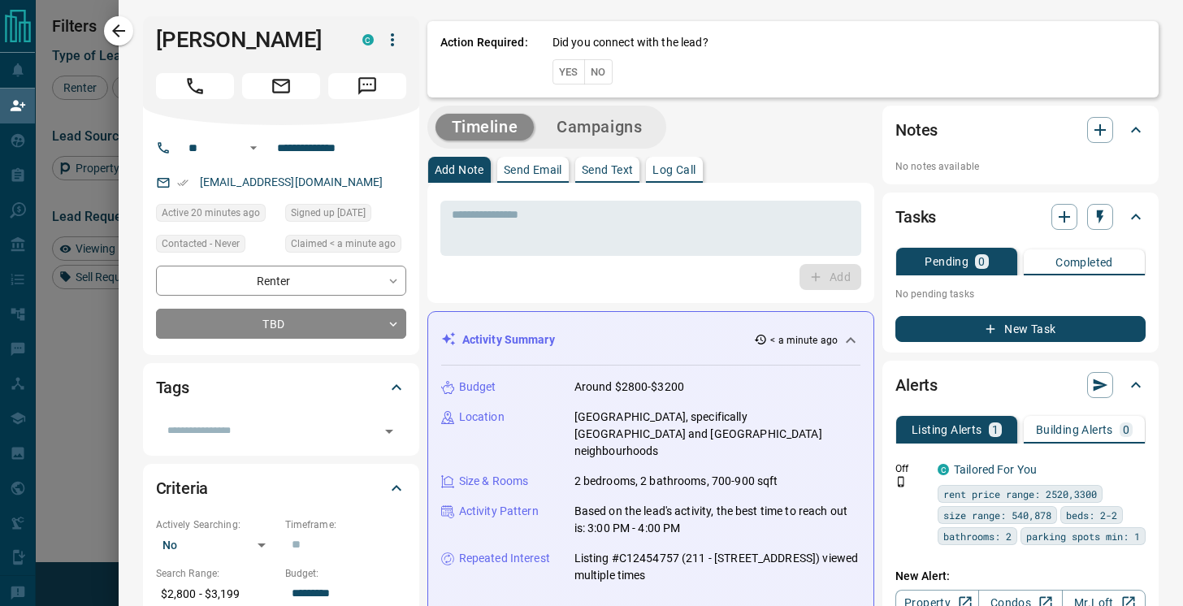
scroll to position [458, 848]
click at [590, 72] on button "No" at bounding box center [598, 71] width 28 height 25
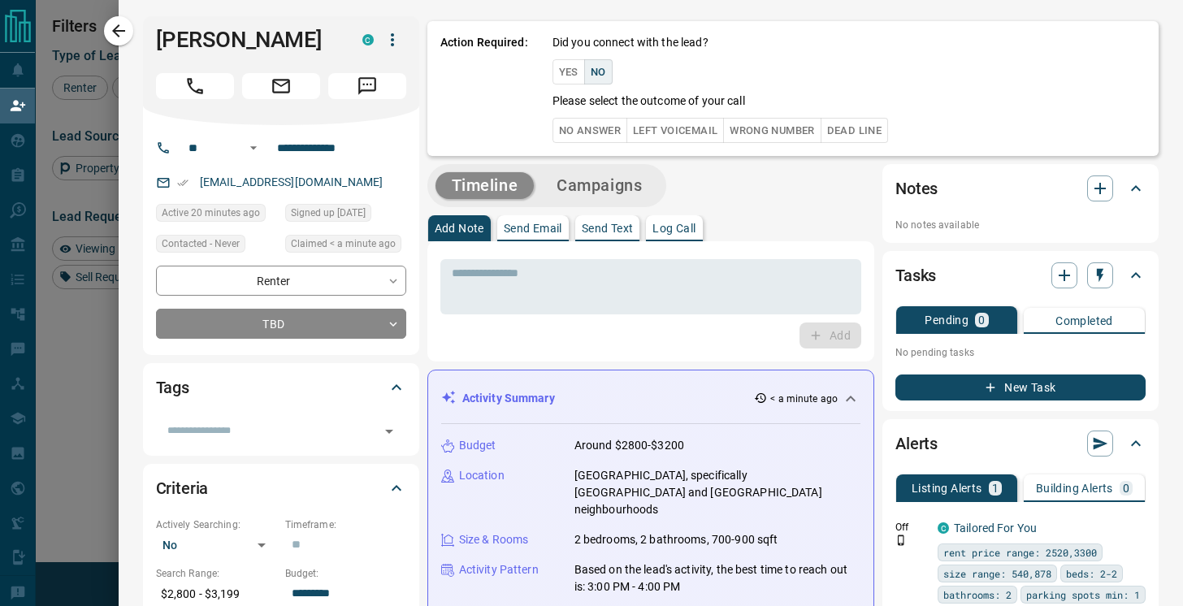
click at [608, 136] on button "No Answer" at bounding box center [590, 130] width 75 height 25
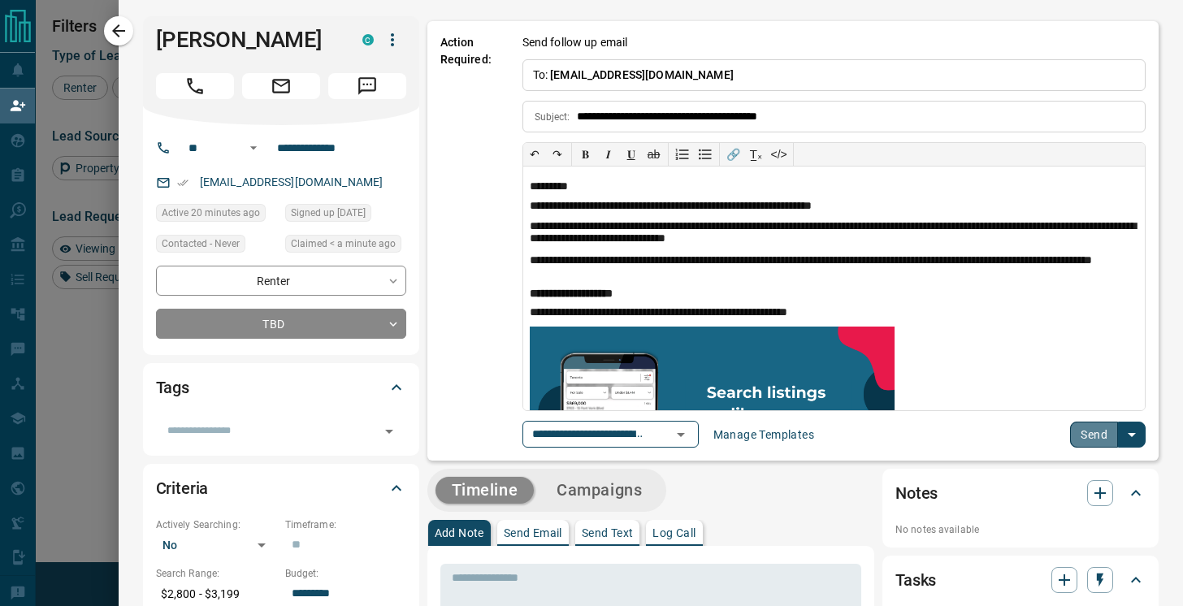
click at [1104, 435] on button "Send" at bounding box center [1094, 435] width 48 height 26
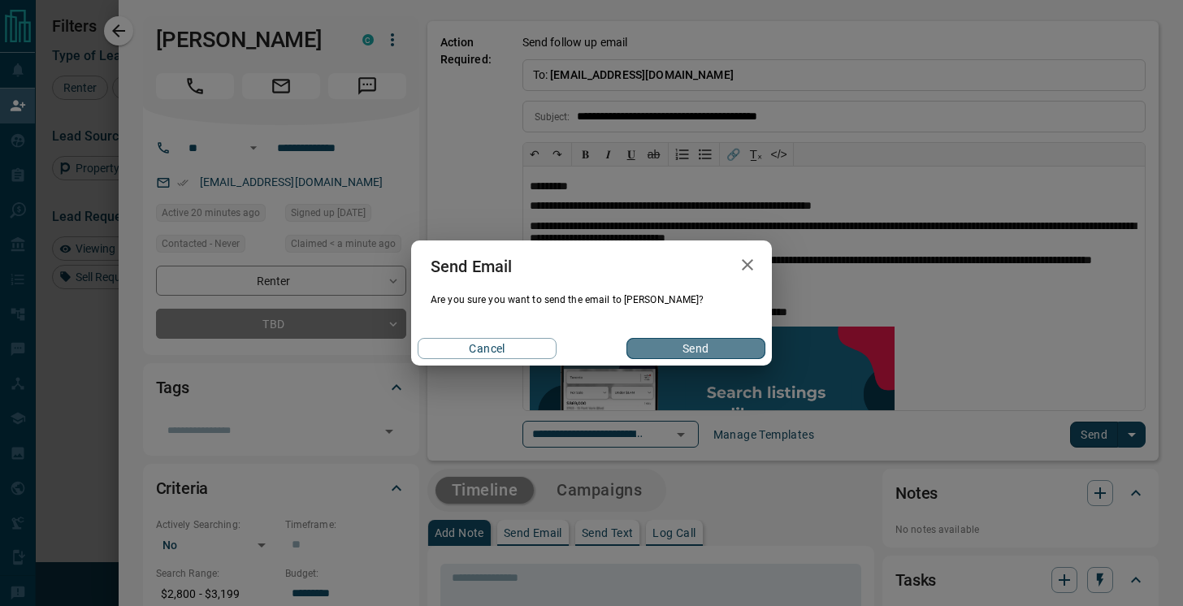
click at [689, 350] on button "Send" at bounding box center [696, 348] width 139 height 21
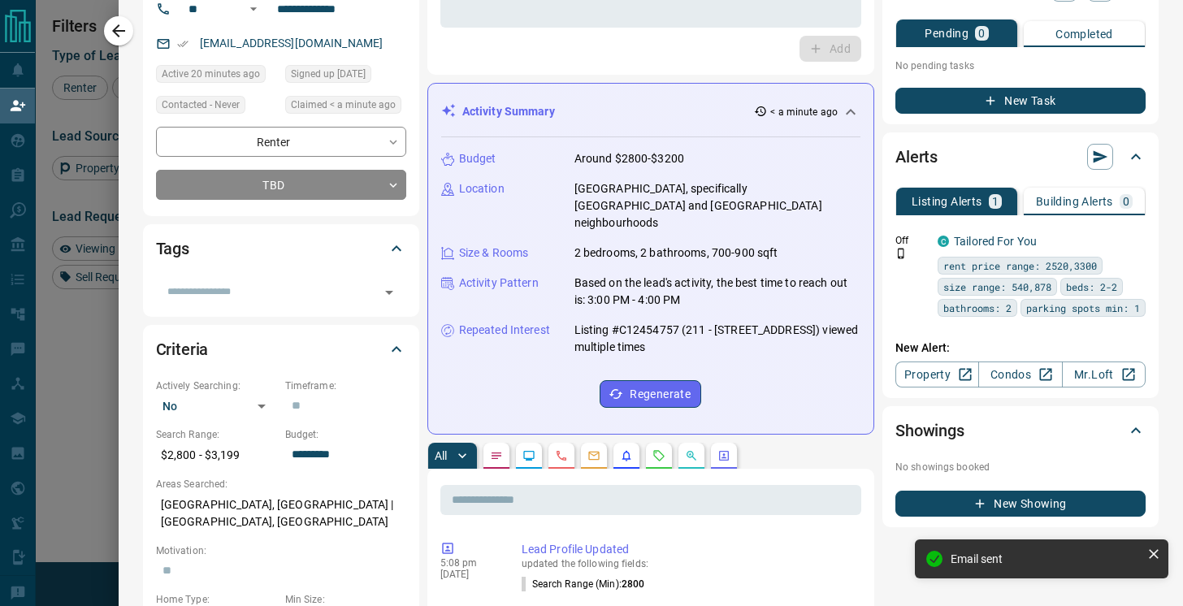
scroll to position [161, 0]
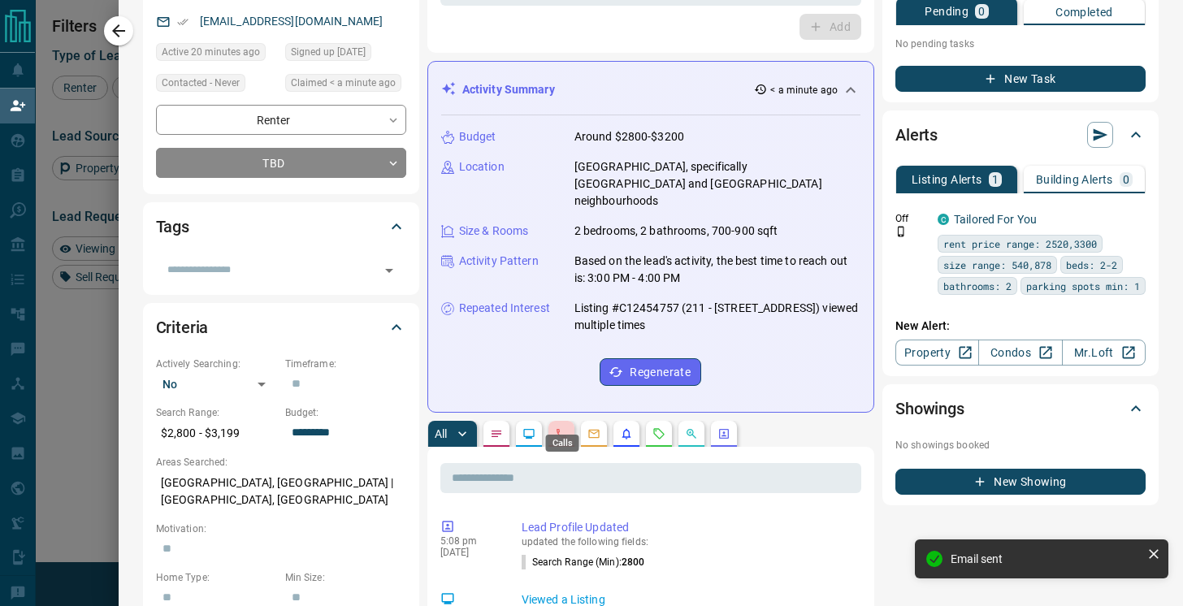
click at [561, 429] on icon "Calls" at bounding box center [562, 434] width 10 height 10
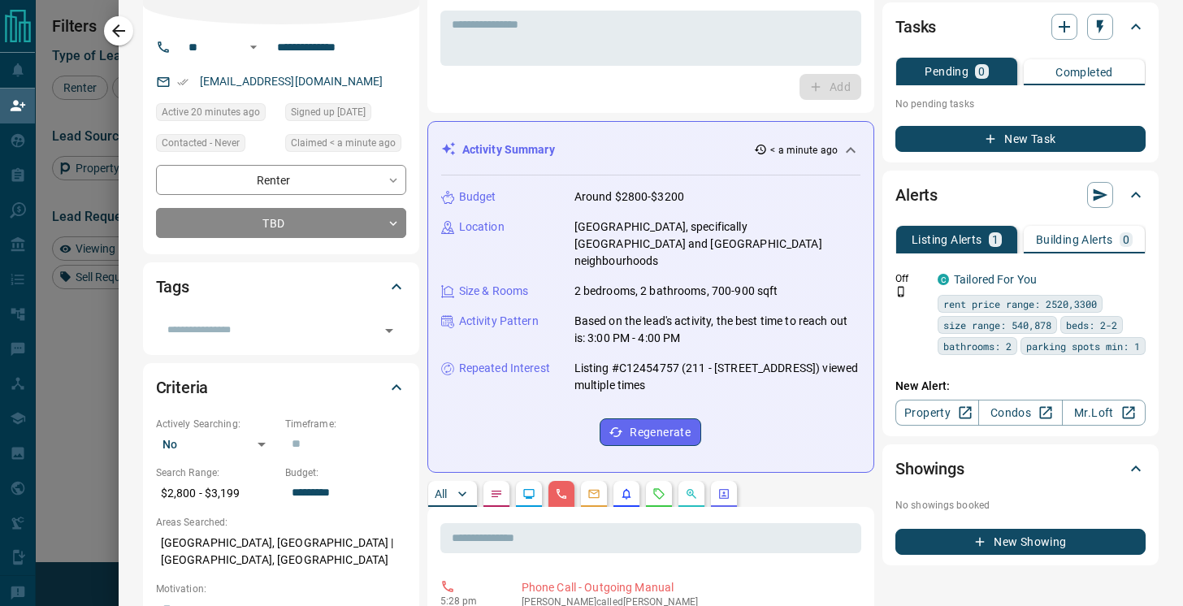
scroll to position [0, 0]
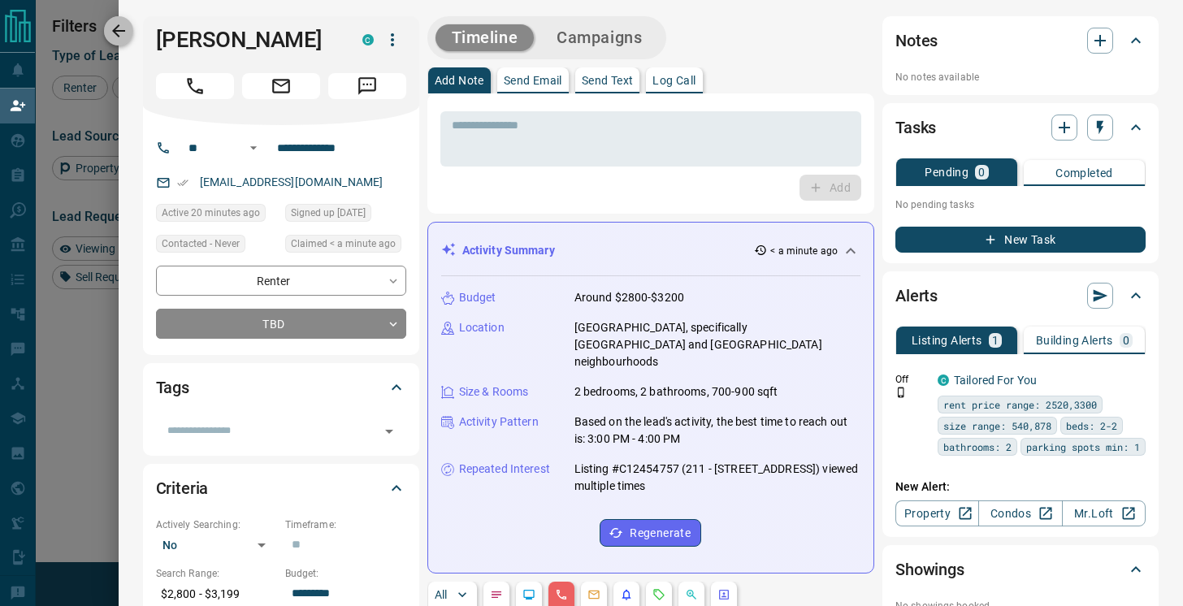
click at [123, 37] on icon "button" at bounding box center [119, 31] width 20 height 20
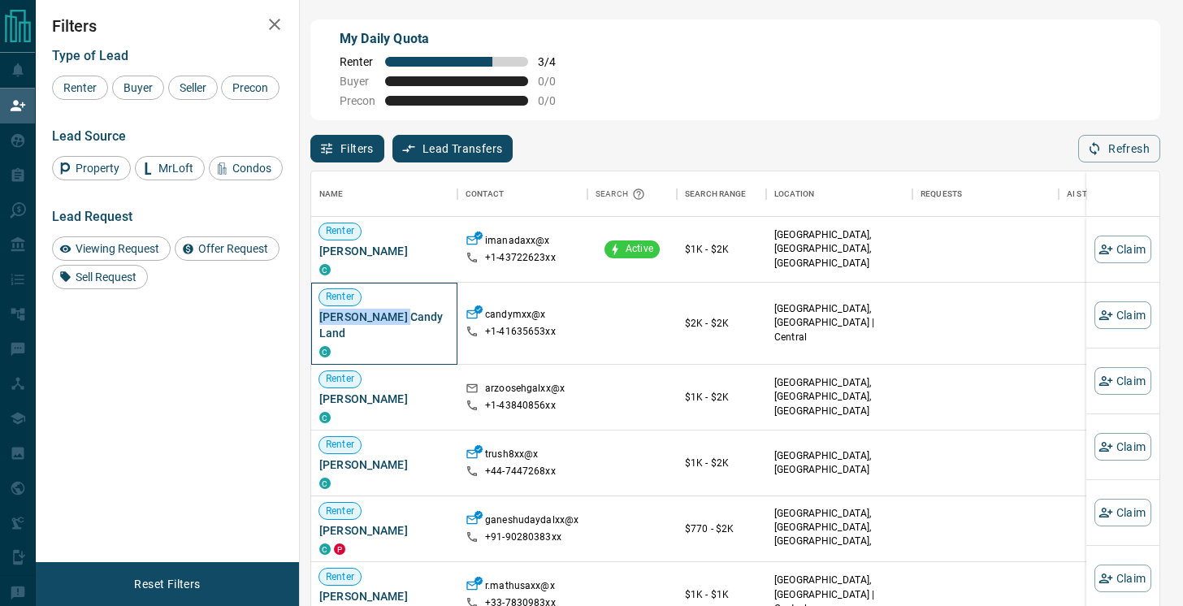
drag, startPoint x: 403, startPoint y: 319, endPoint x: 319, endPoint y: 319, distance: 83.7
click at [319, 319] on span "[PERSON_NAME] Candy Land" at bounding box center [384, 325] width 130 height 33
copy span "[PERSON_NAME] Candy Land"
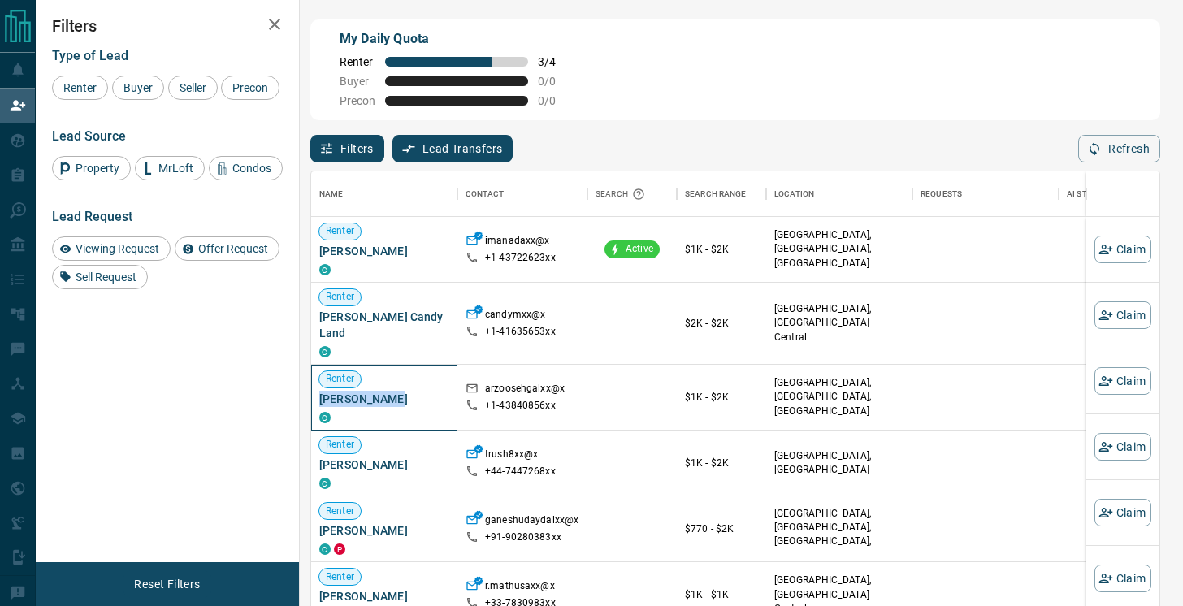
drag, startPoint x: 384, startPoint y: 383, endPoint x: 315, endPoint y: 384, distance: 68.3
click at [315, 384] on div "Renter Arzol [PERSON_NAME] C" at bounding box center [384, 398] width 146 height 66
copy span "[PERSON_NAME]"
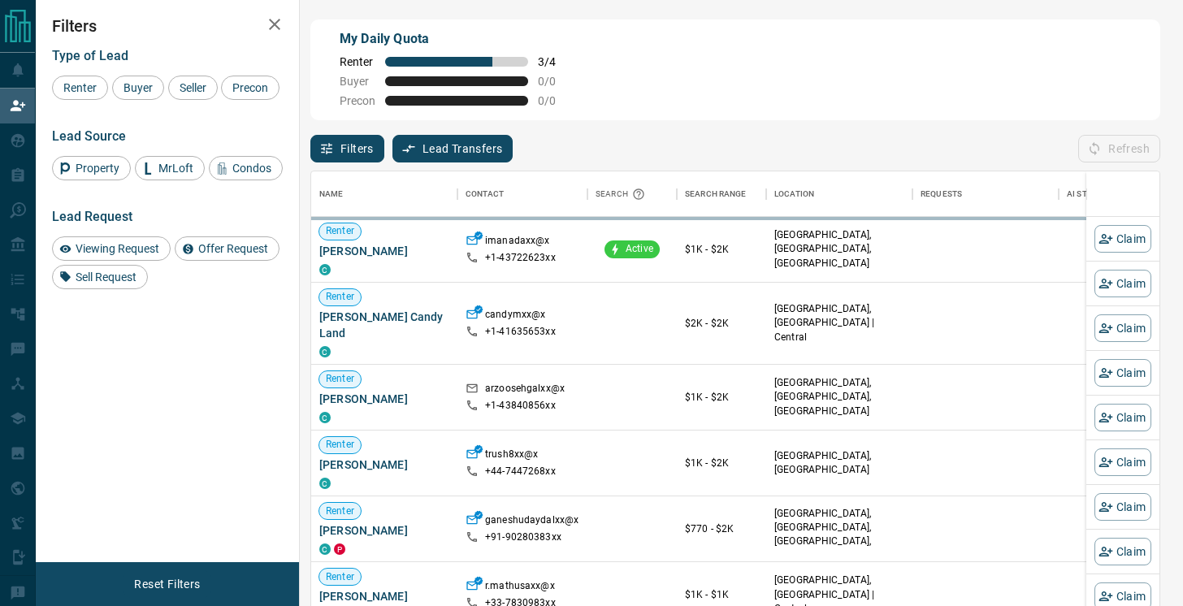
scroll to position [458, 848]
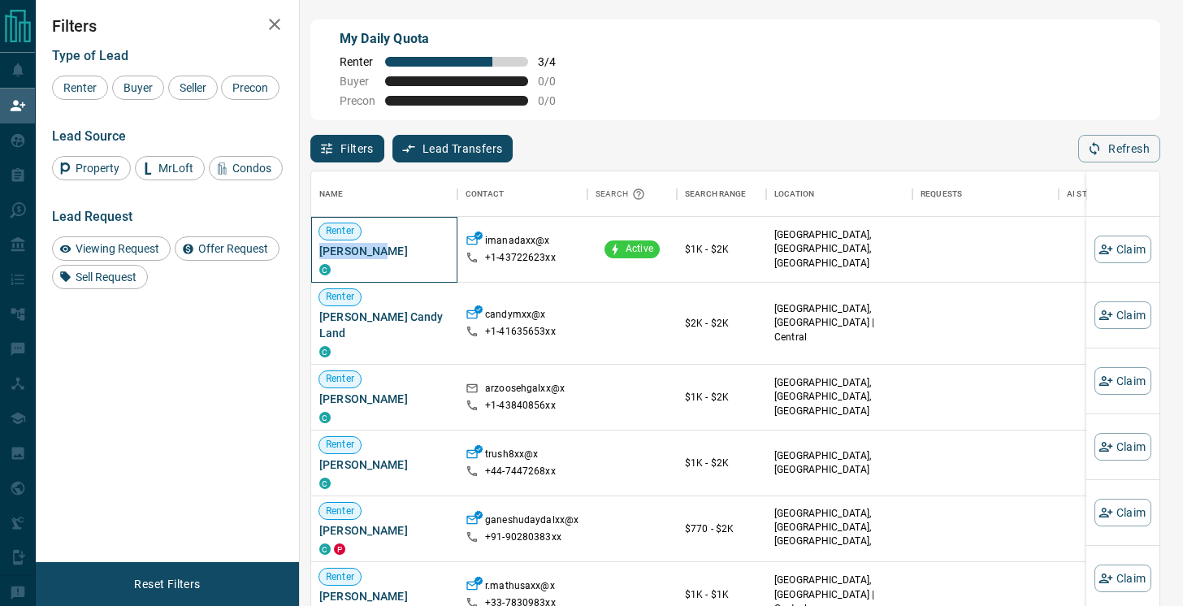
drag, startPoint x: 377, startPoint y: 250, endPoint x: 320, endPoint y: 249, distance: 56.9
click at [320, 249] on span "[PERSON_NAME]" at bounding box center [384, 251] width 130 height 16
copy span "[PERSON_NAME]"
click at [1122, 258] on button "Claim" at bounding box center [1123, 250] width 57 height 28
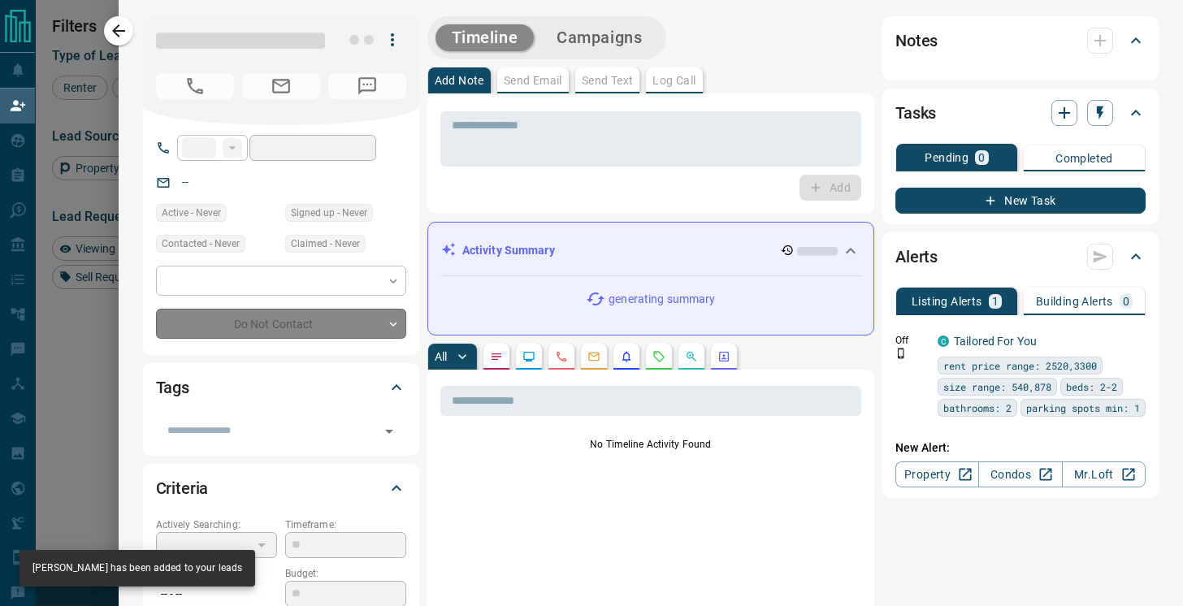
type input "**"
type input "**********"
type input "**"
type input "*"
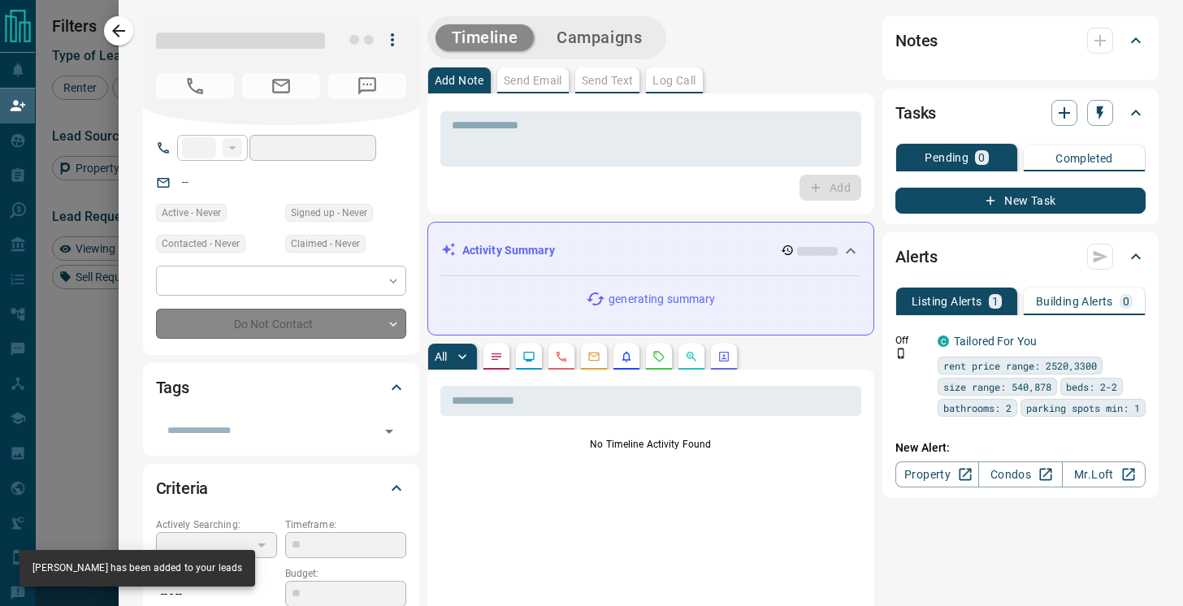
type input "**********"
type input "*******"
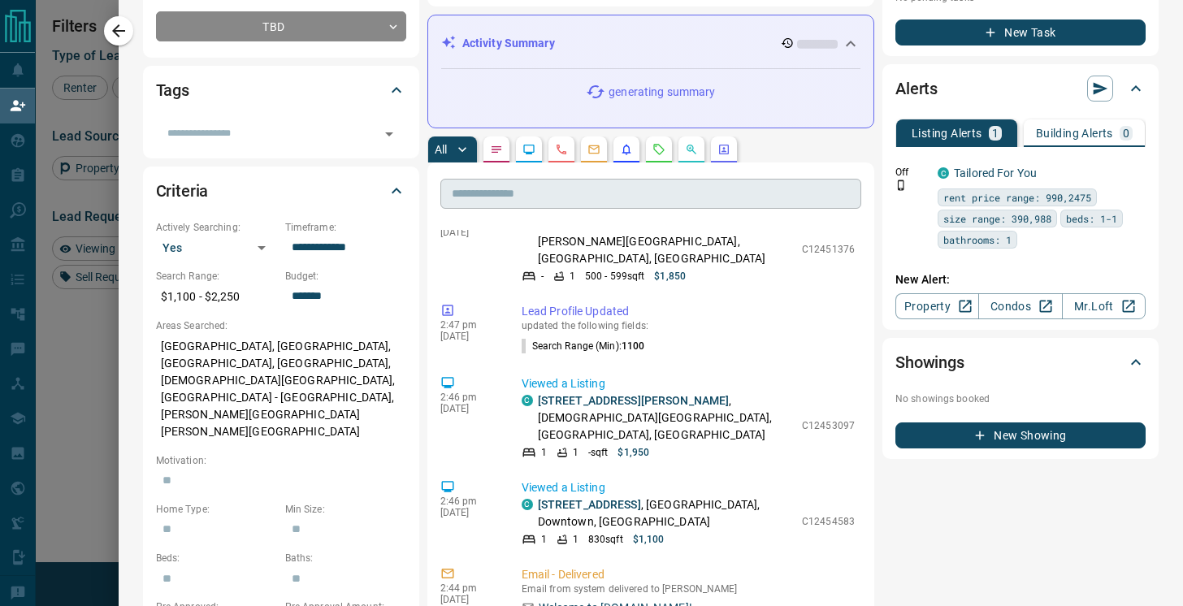
scroll to position [1135, 0]
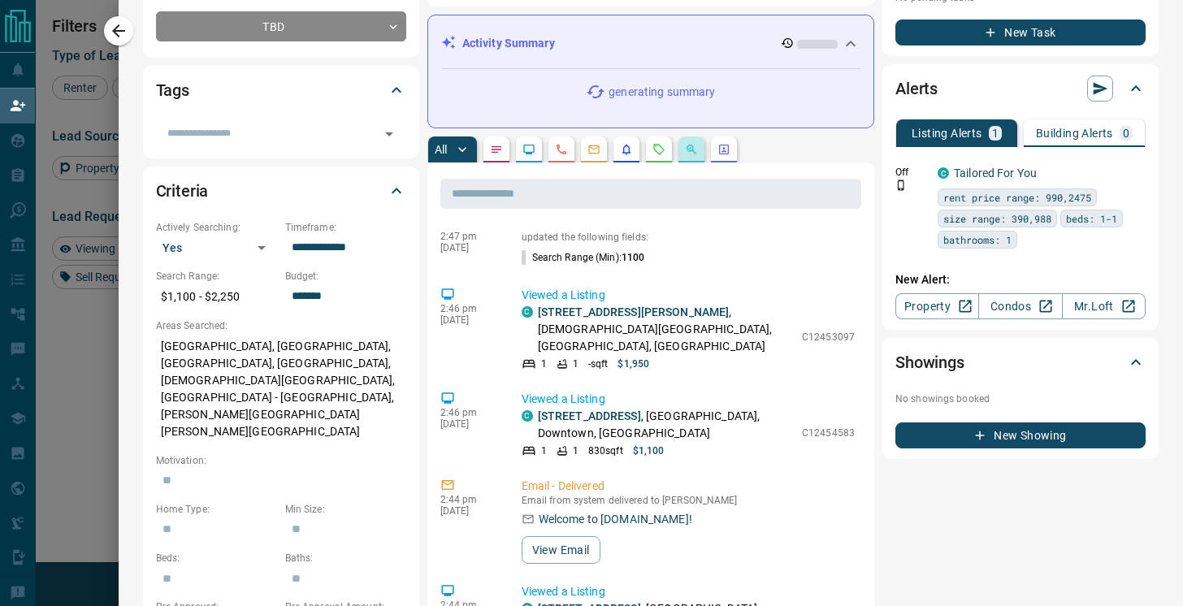
click at [703, 153] on button "button" at bounding box center [692, 150] width 26 height 26
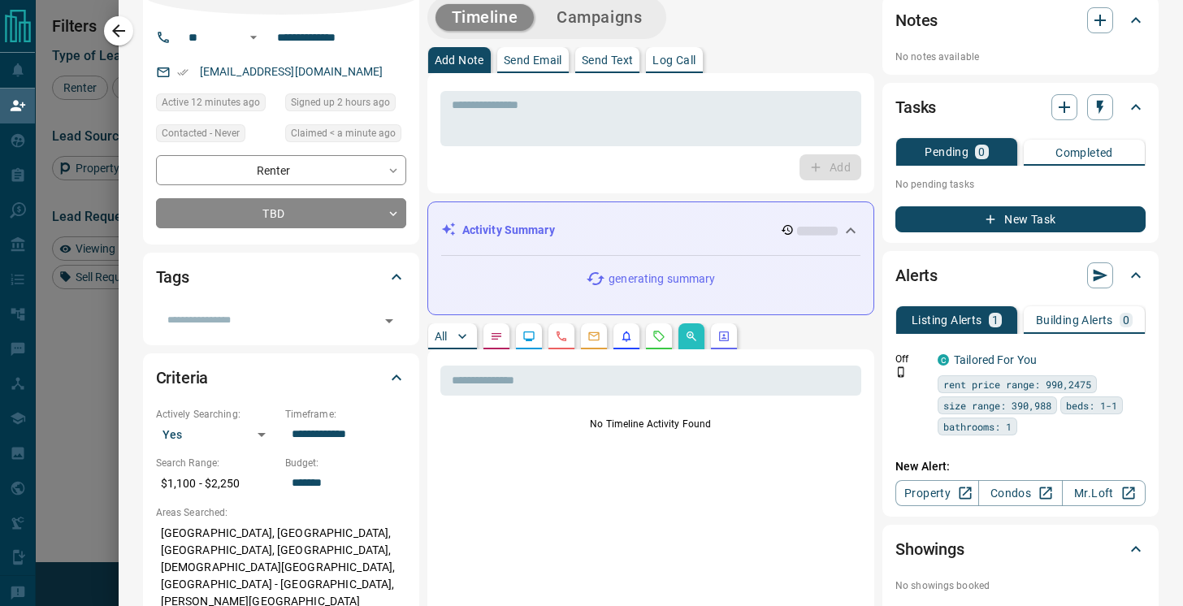
scroll to position [0, 0]
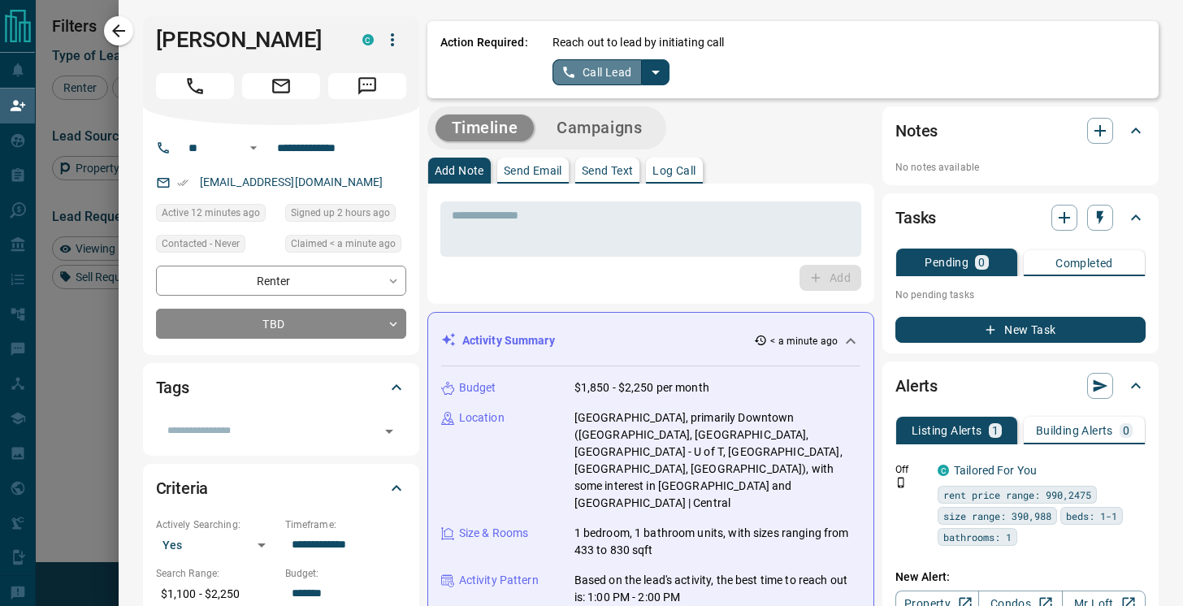
click at [600, 72] on button "Call Lead" at bounding box center [598, 72] width 90 height 26
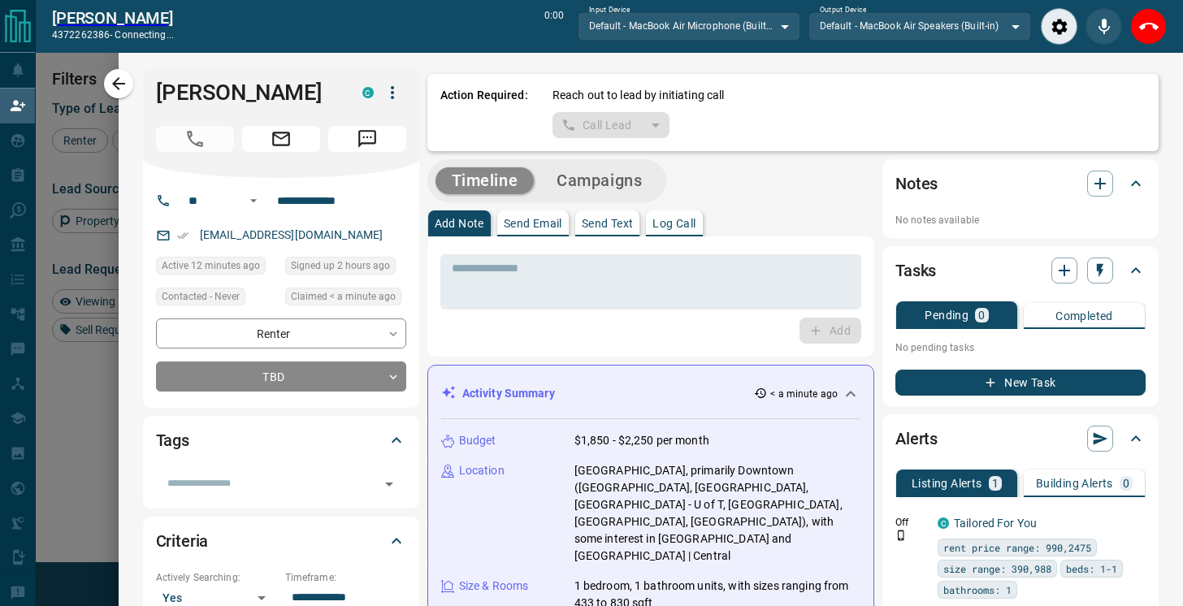
scroll to position [418, 848]
click at [1147, 33] on icon "End Call" at bounding box center [1149, 27] width 20 height 20
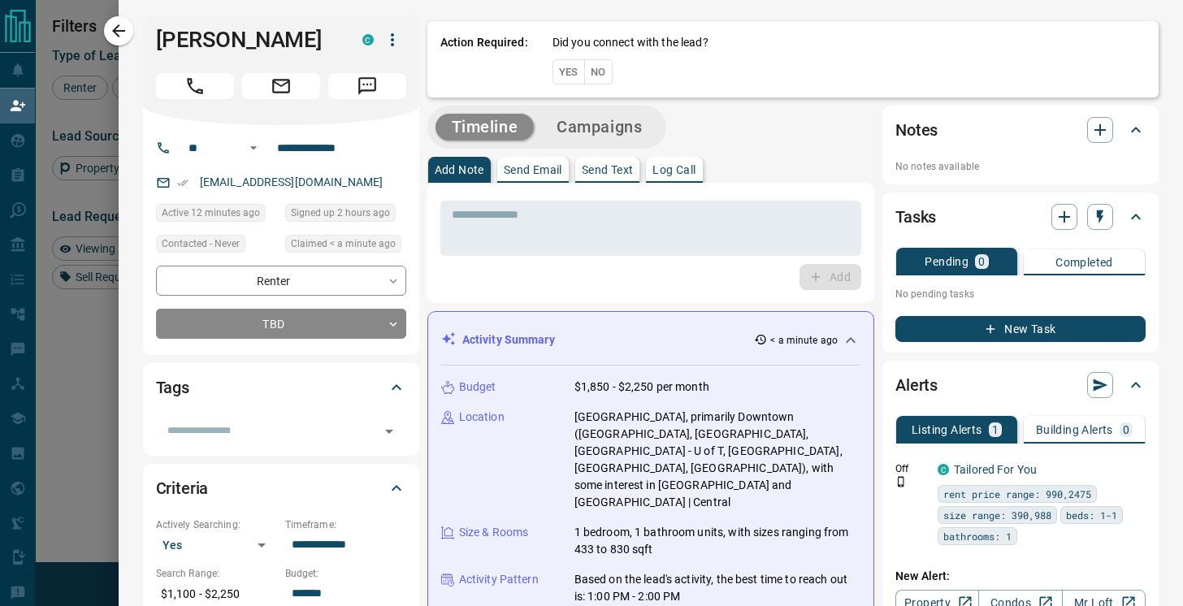
scroll to position [458, 848]
click at [605, 67] on button "No" at bounding box center [598, 71] width 28 height 25
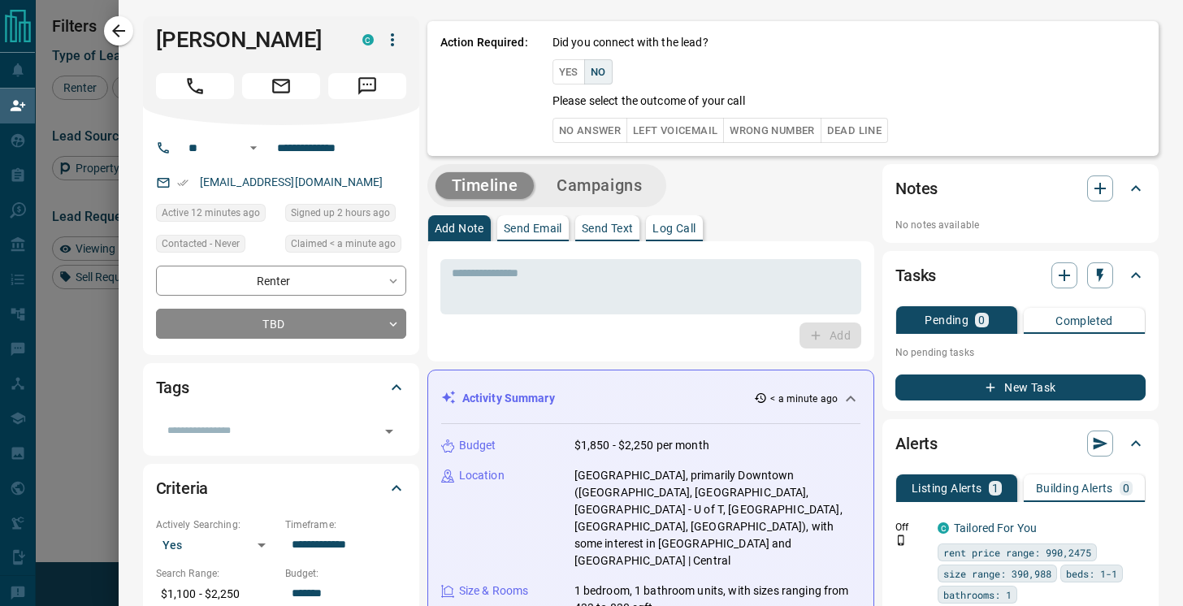
click at [597, 130] on button "No Answer" at bounding box center [590, 130] width 75 height 25
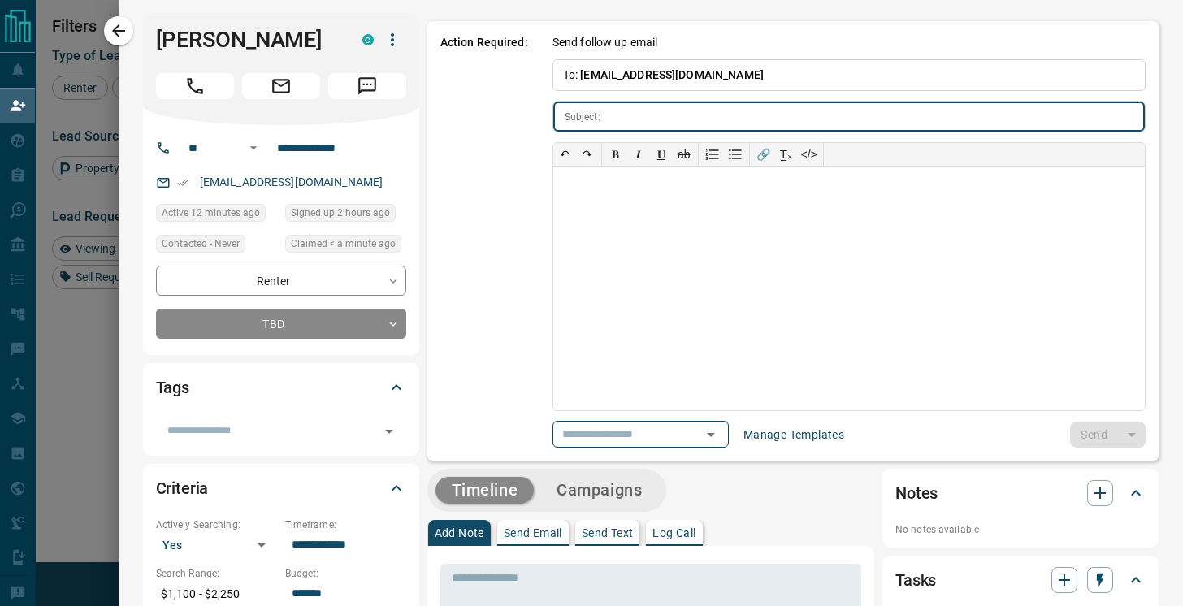
type input "**********"
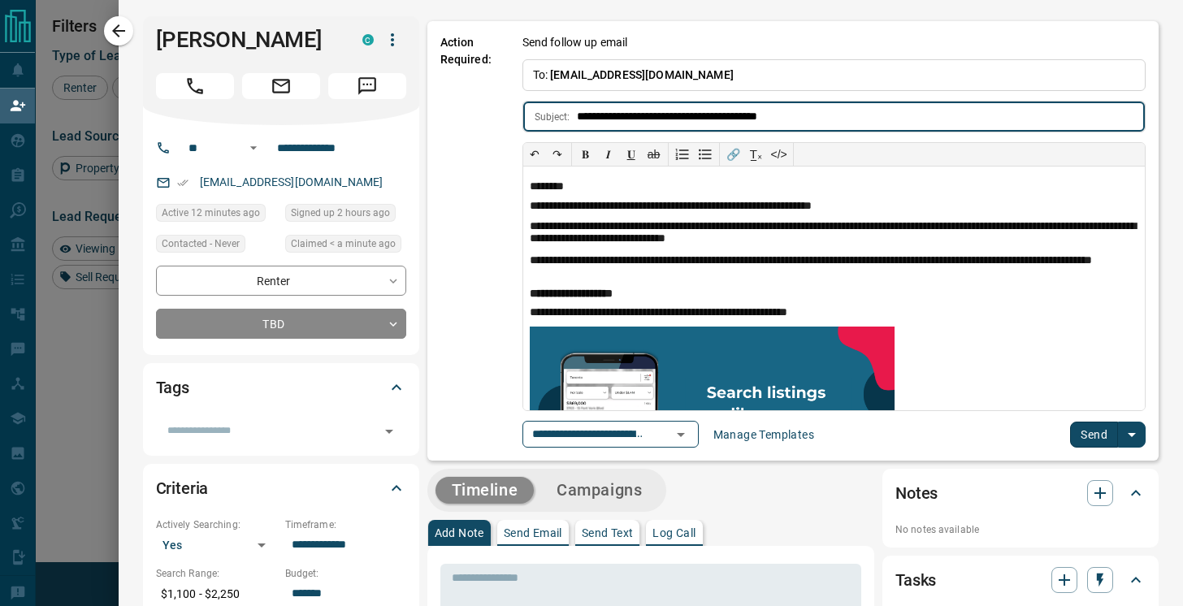
click at [1106, 434] on button "Send" at bounding box center [1094, 435] width 48 height 26
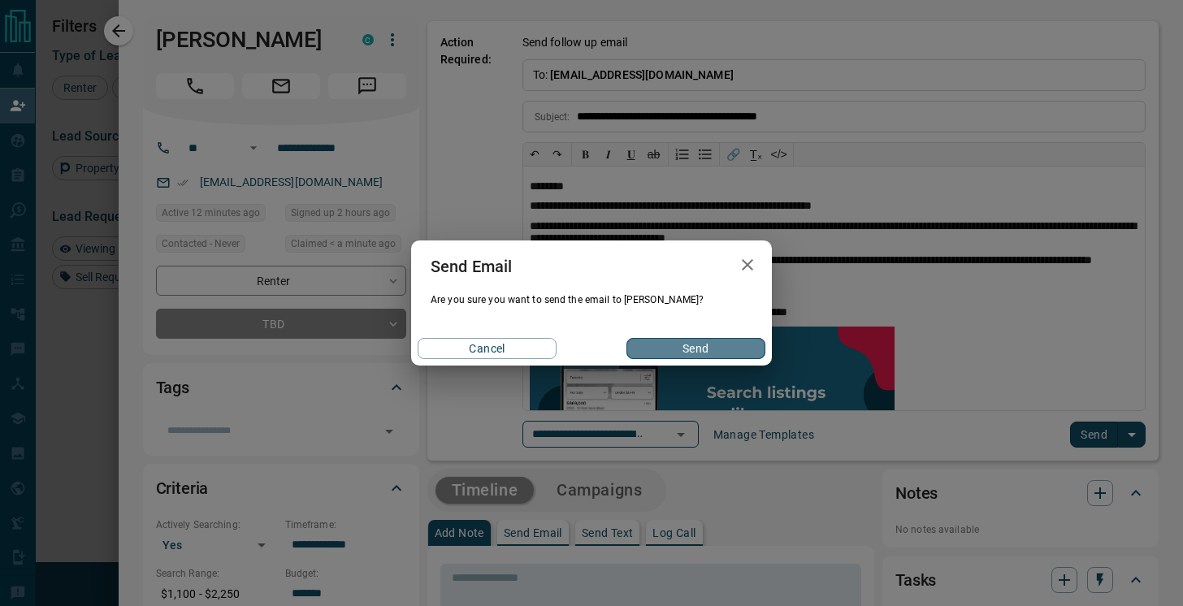
click at [696, 341] on button "Send" at bounding box center [696, 348] width 139 height 21
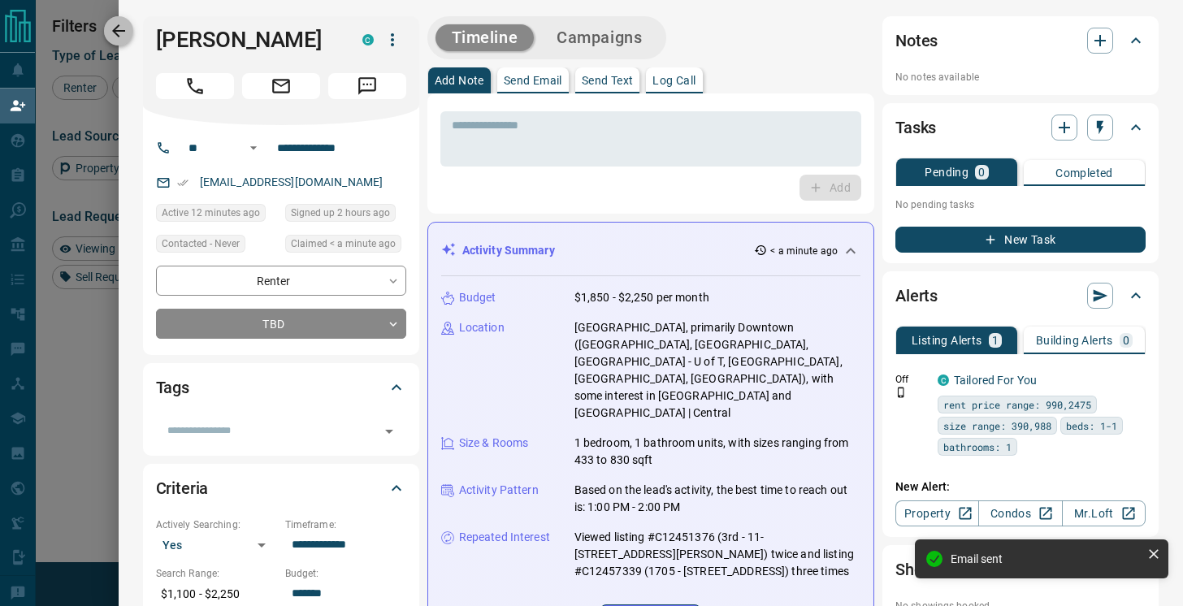
click at [121, 28] on icon "button" at bounding box center [119, 31] width 20 height 20
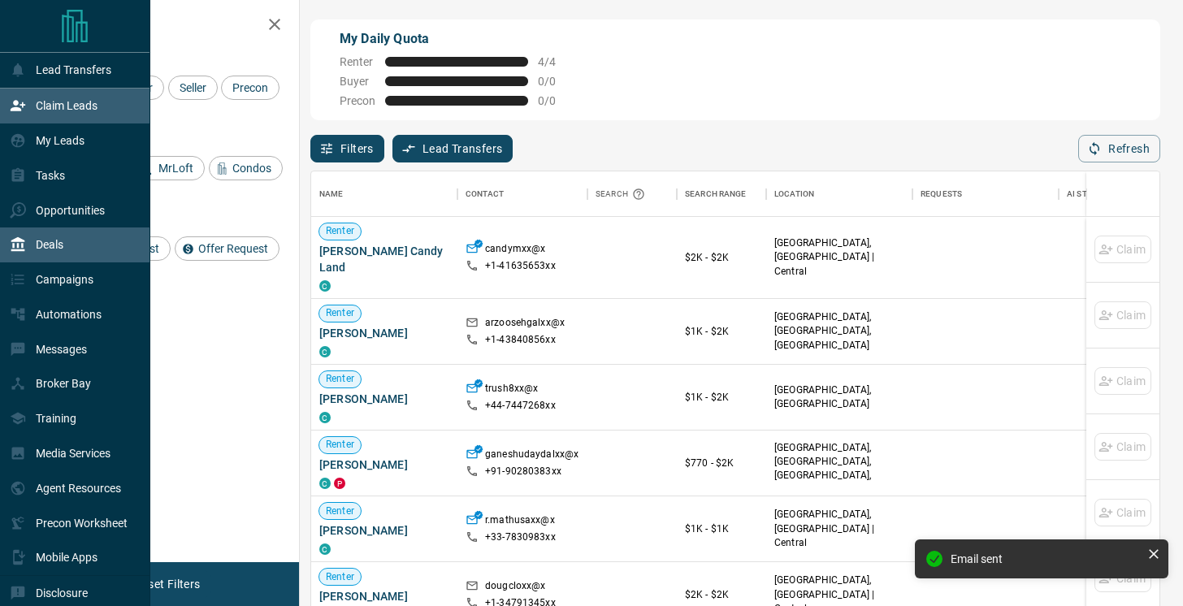
click at [49, 237] on div "Deals" at bounding box center [37, 245] width 54 height 27
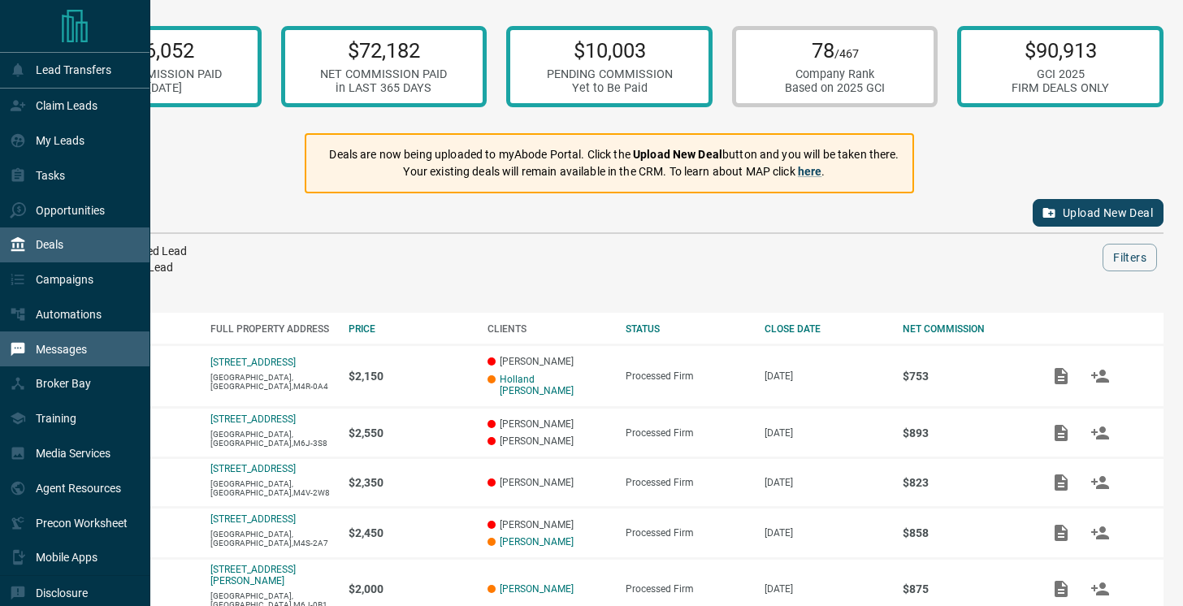
click at [37, 356] on p "Messages" at bounding box center [61, 349] width 51 height 13
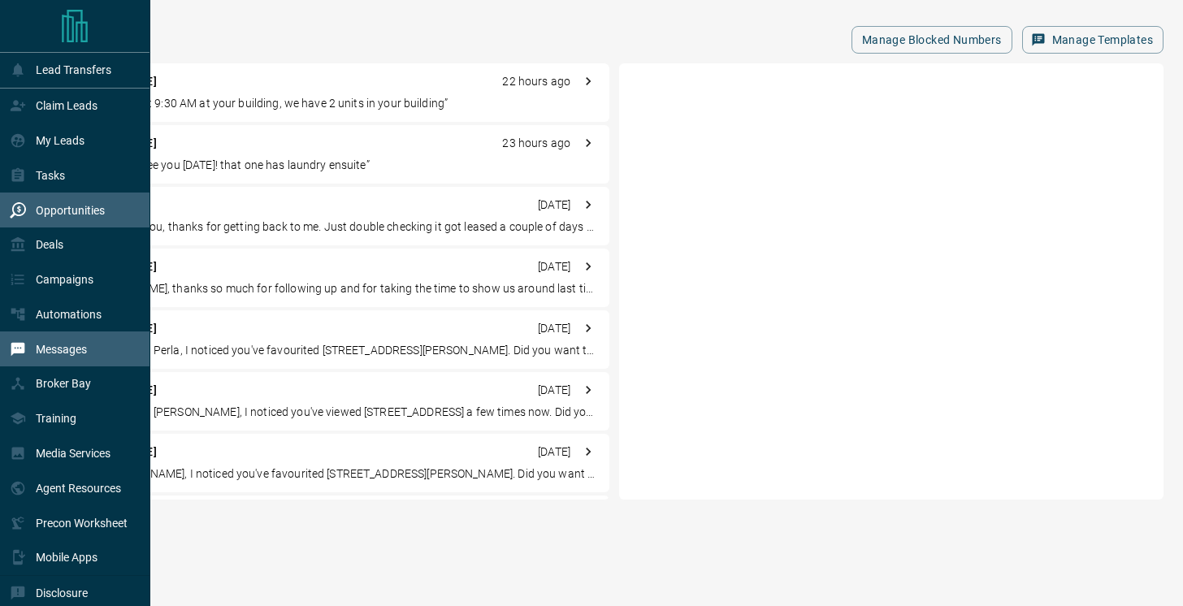
click at [70, 210] on p "Opportunities" at bounding box center [70, 210] width 69 height 13
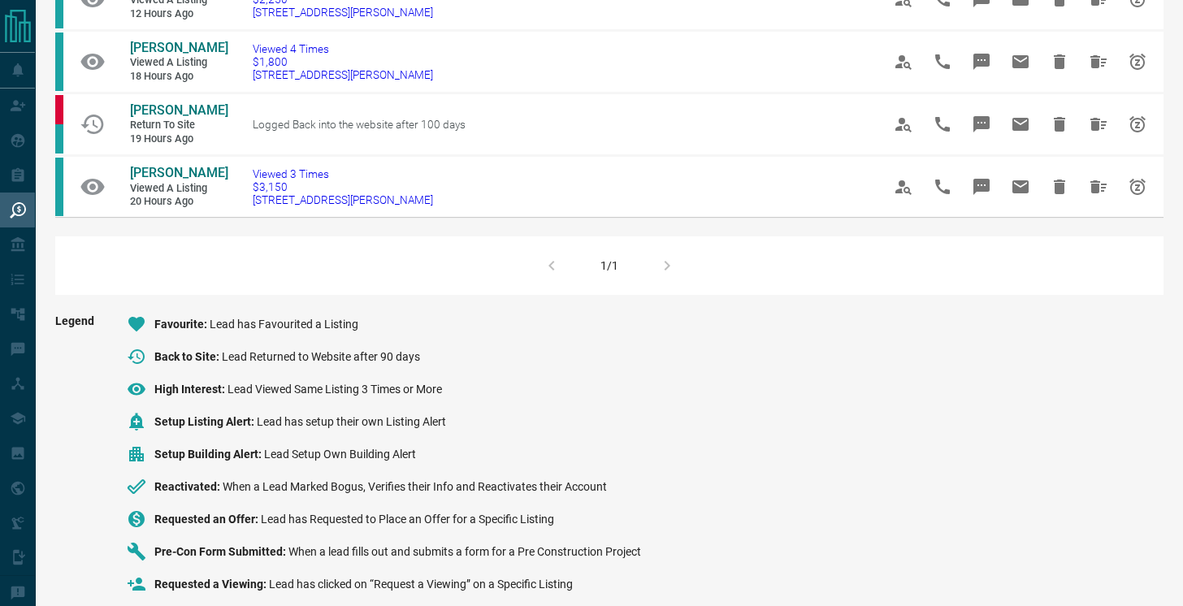
scroll to position [900, 0]
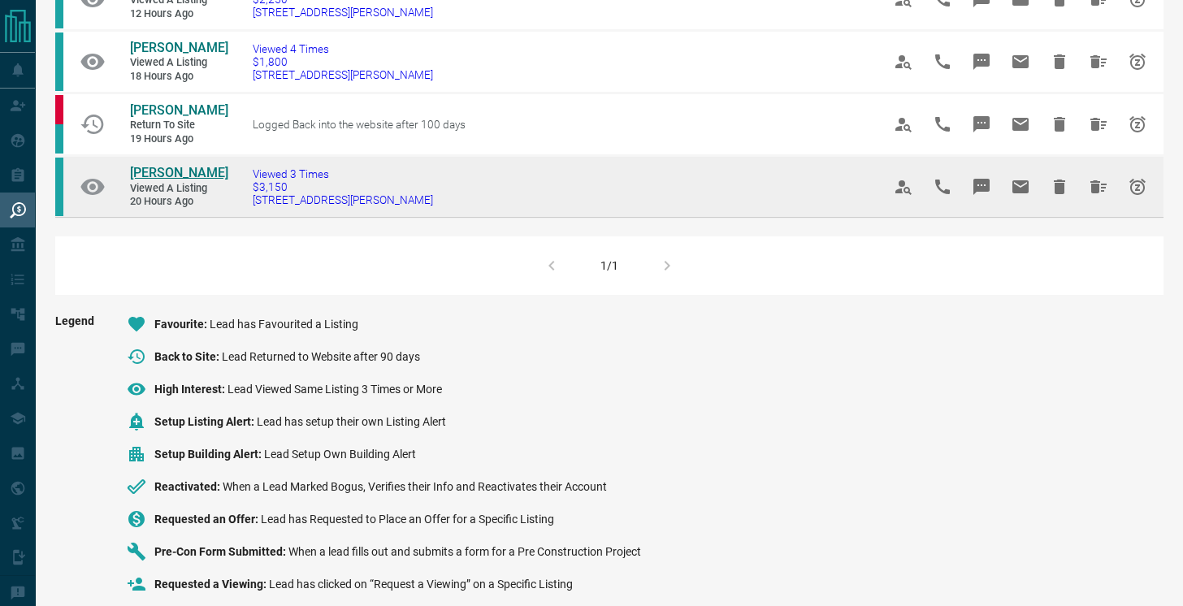
click at [152, 180] on span "[PERSON_NAME]" at bounding box center [179, 172] width 98 height 15
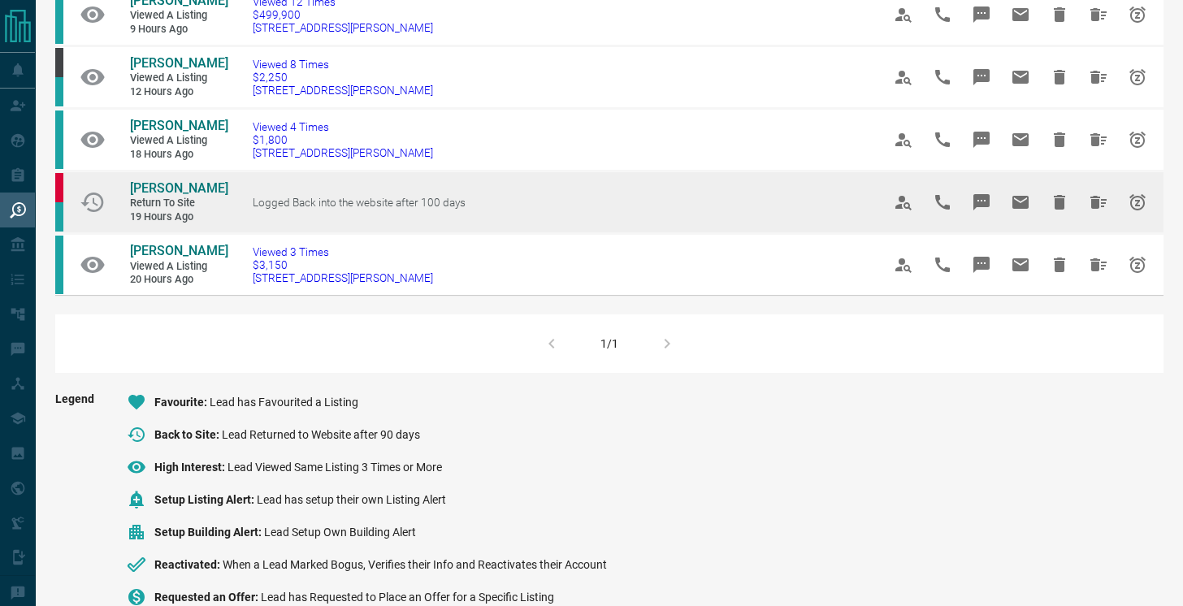
scroll to position [803, 0]
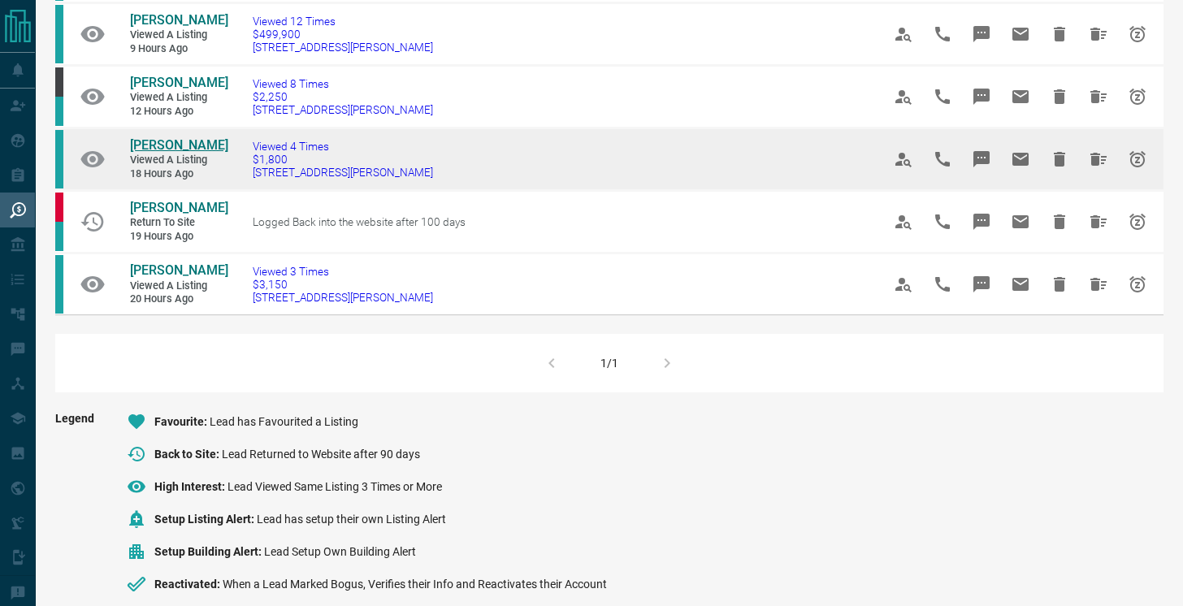
click at [189, 153] on span "[PERSON_NAME]" at bounding box center [179, 144] width 98 height 15
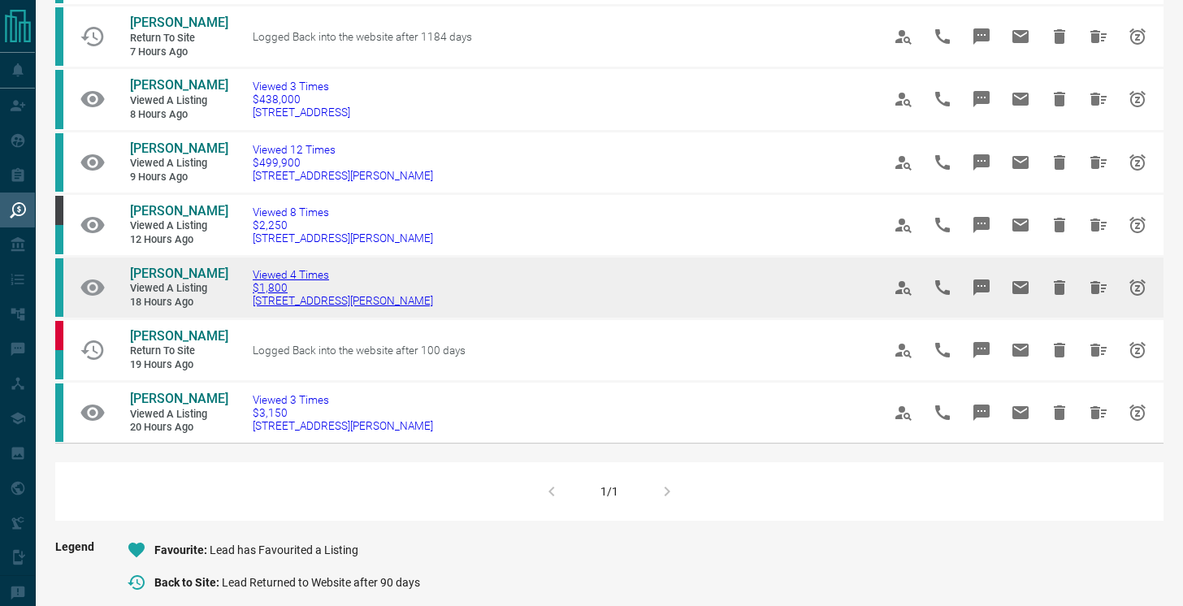
scroll to position [674, 0]
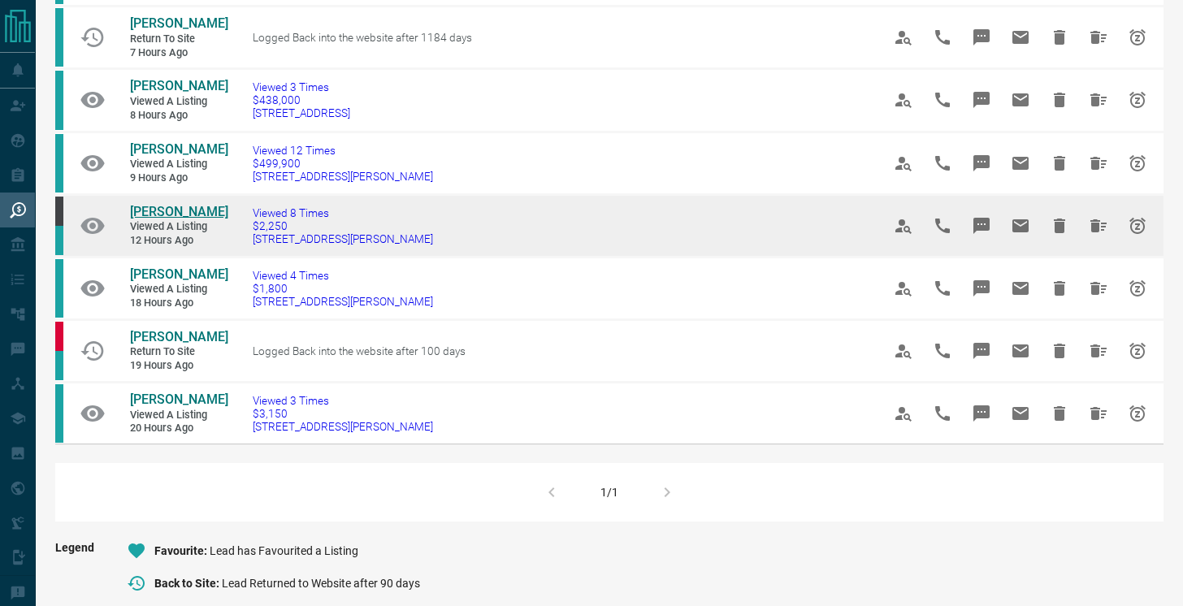
click at [165, 219] on span "[PERSON_NAME]" at bounding box center [179, 211] width 98 height 15
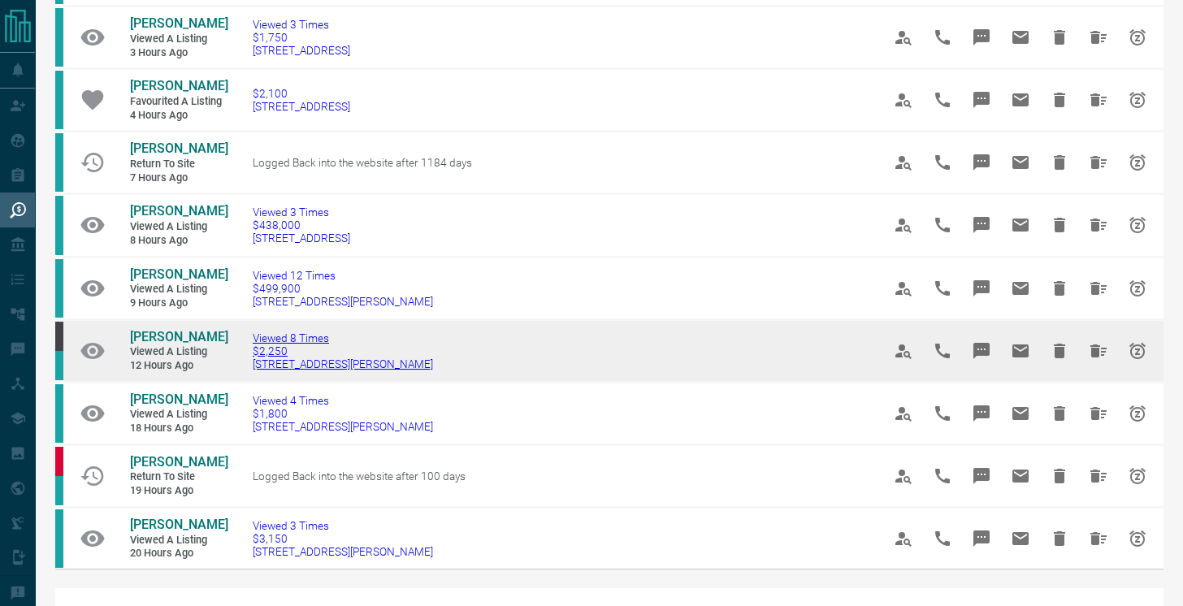
scroll to position [546, 0]
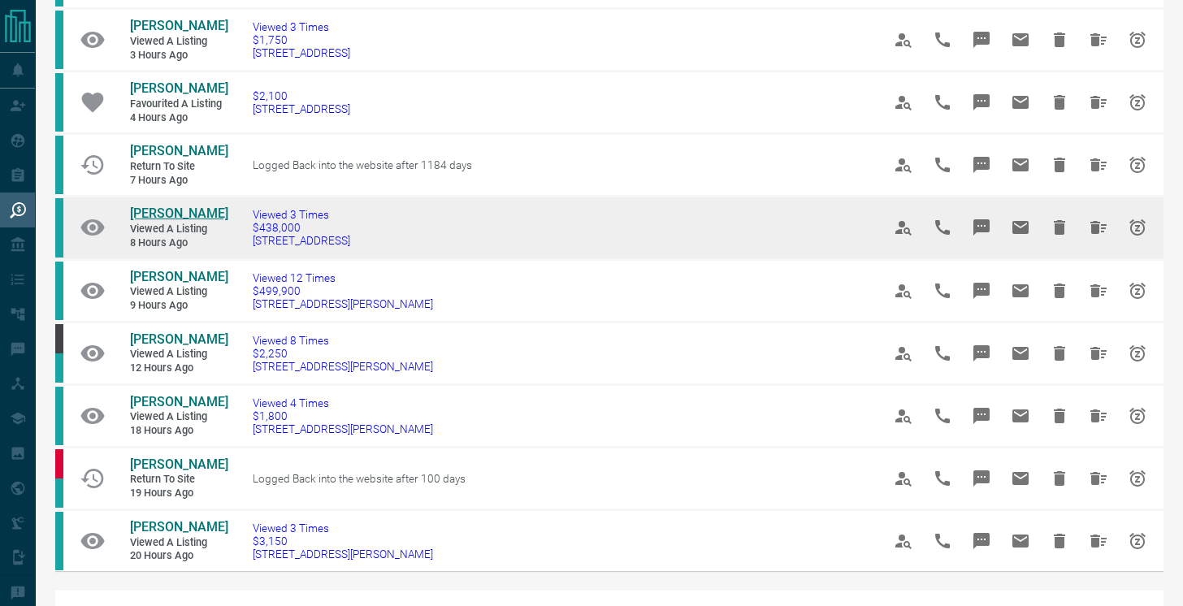
click at [171, 221] on span "[PERSON_NAME]" at bounding box center [179, 213] width 98 height 15
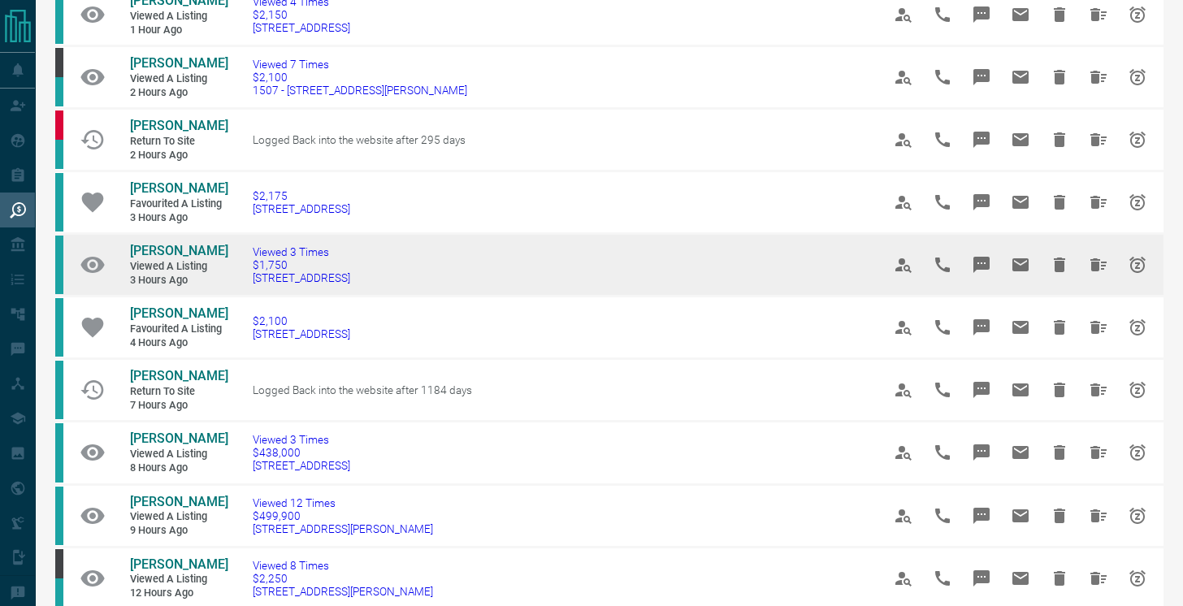
scroll to position [310, 0]
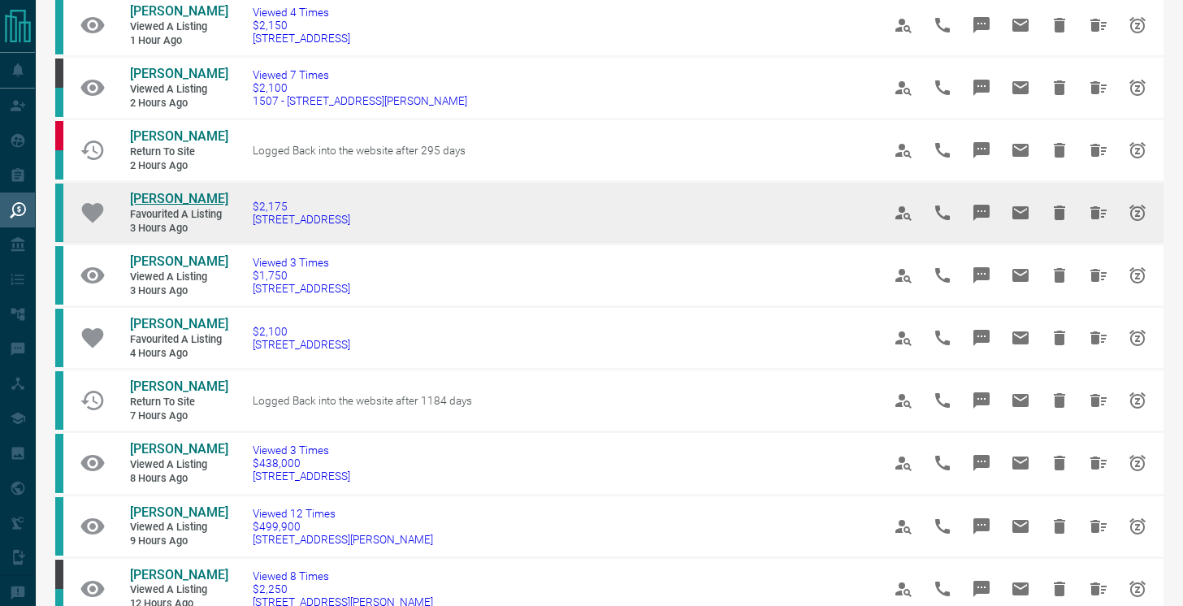
click at [163, 206] on span "[PERSON_NAME]" at bounding box center [179, 198] width 98 height 15
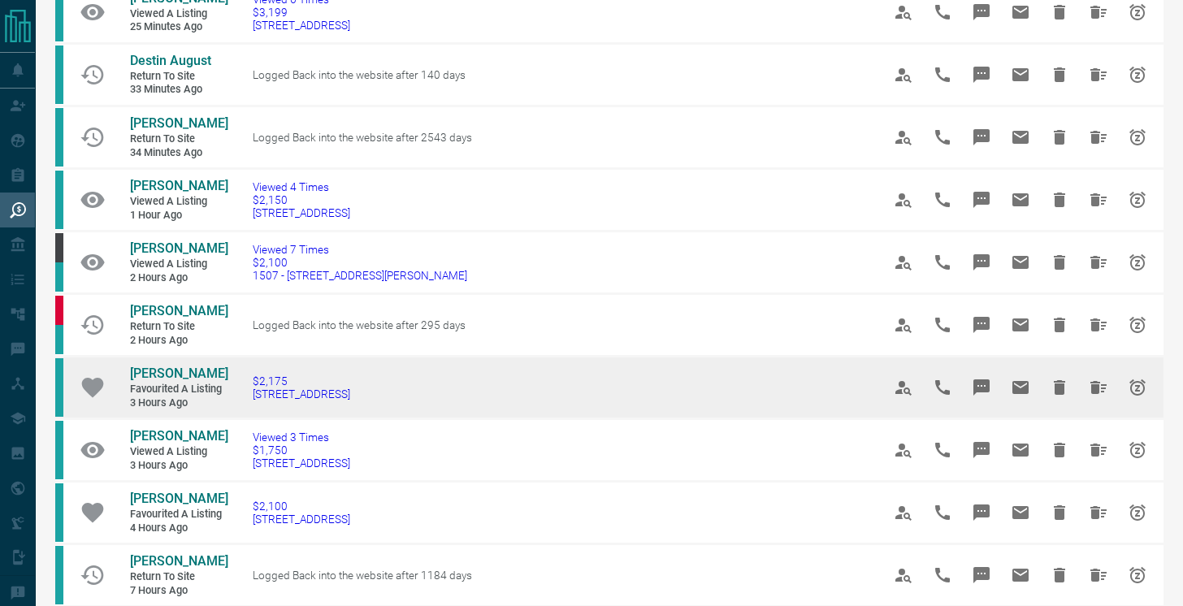
scroll to position [121, 0]
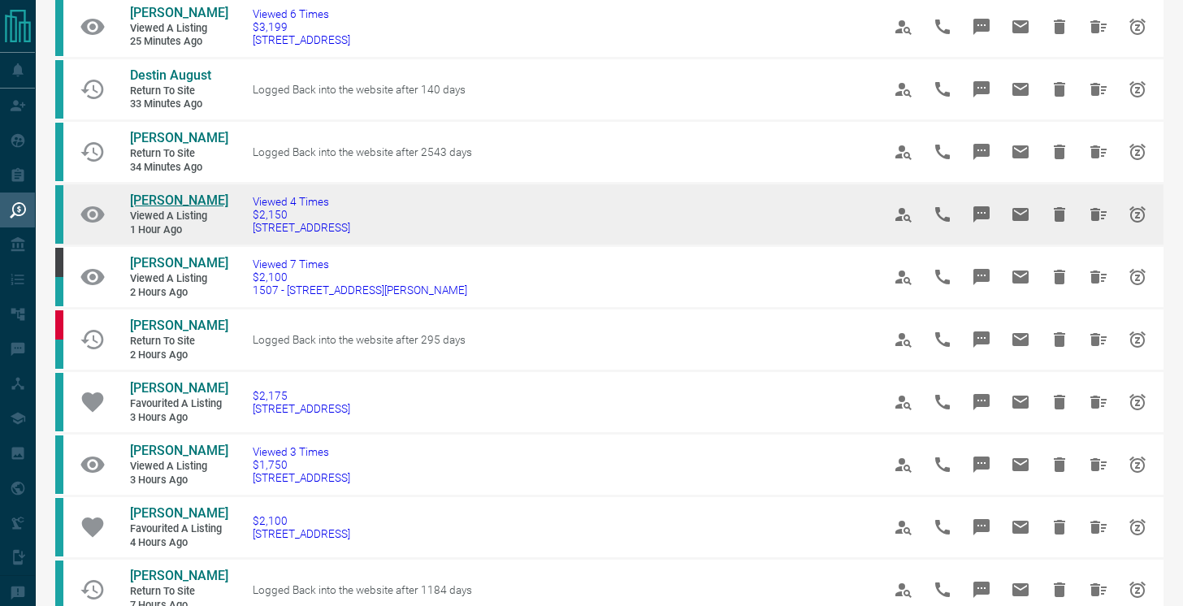
click at [198, 203] on span "[PERSON_NAME]" at bounding box center [179, 200] width 98 height 15
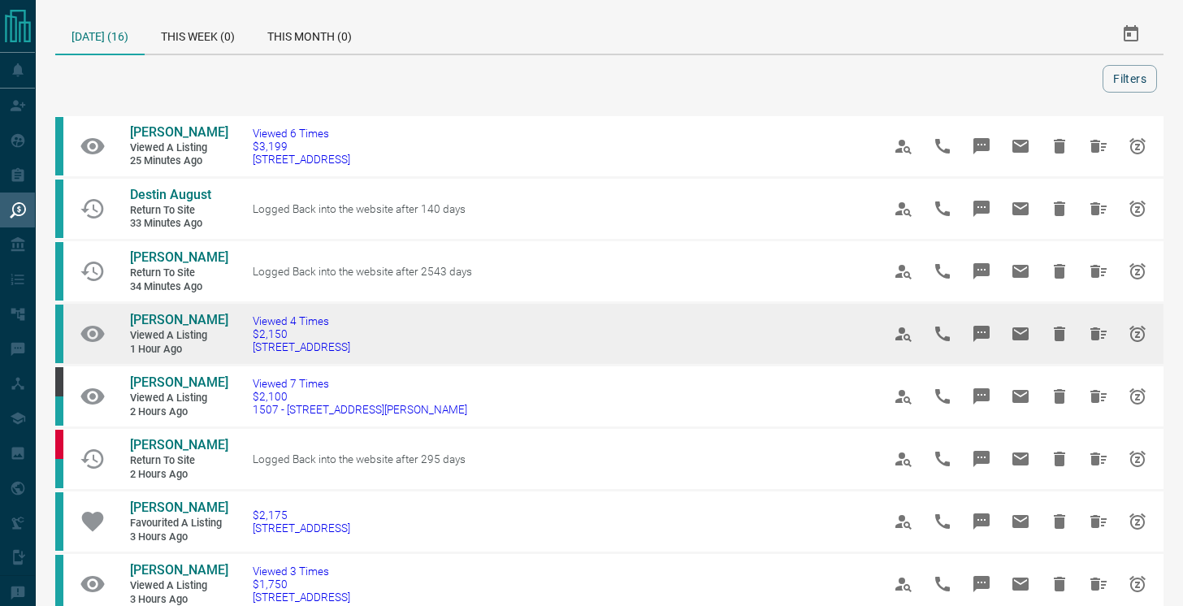
scroll to position [0, 0]
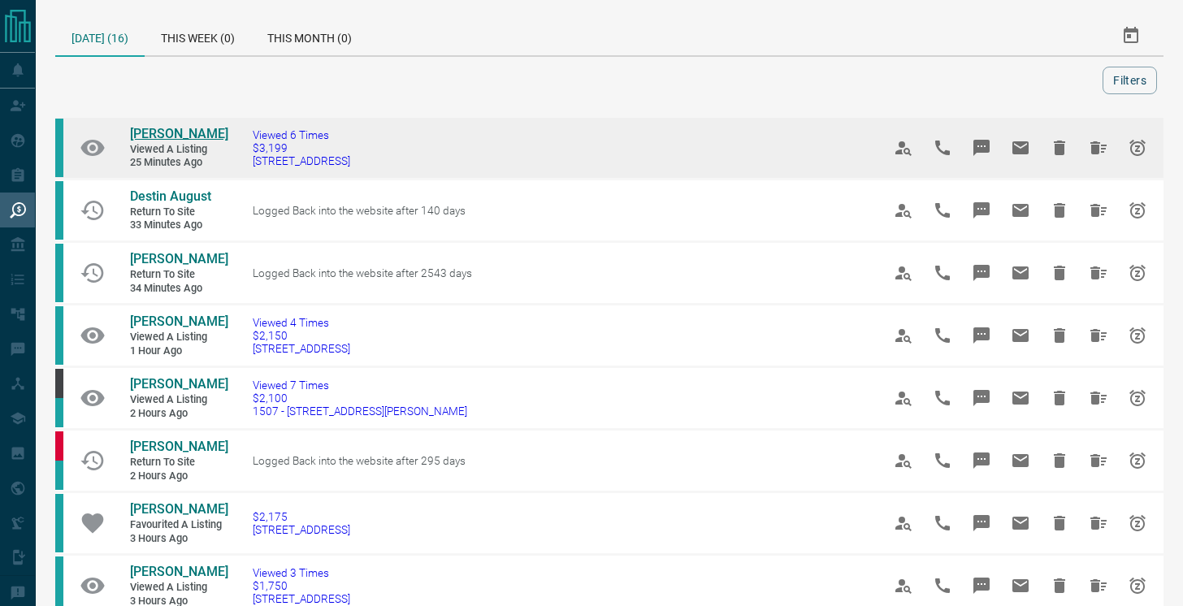
click at [196, 132] on span "[PERSON_NAME]" at bounding box center [179, 133] width 98 height 15
